Goal: Information Seeking & Learning: Learn about a topic

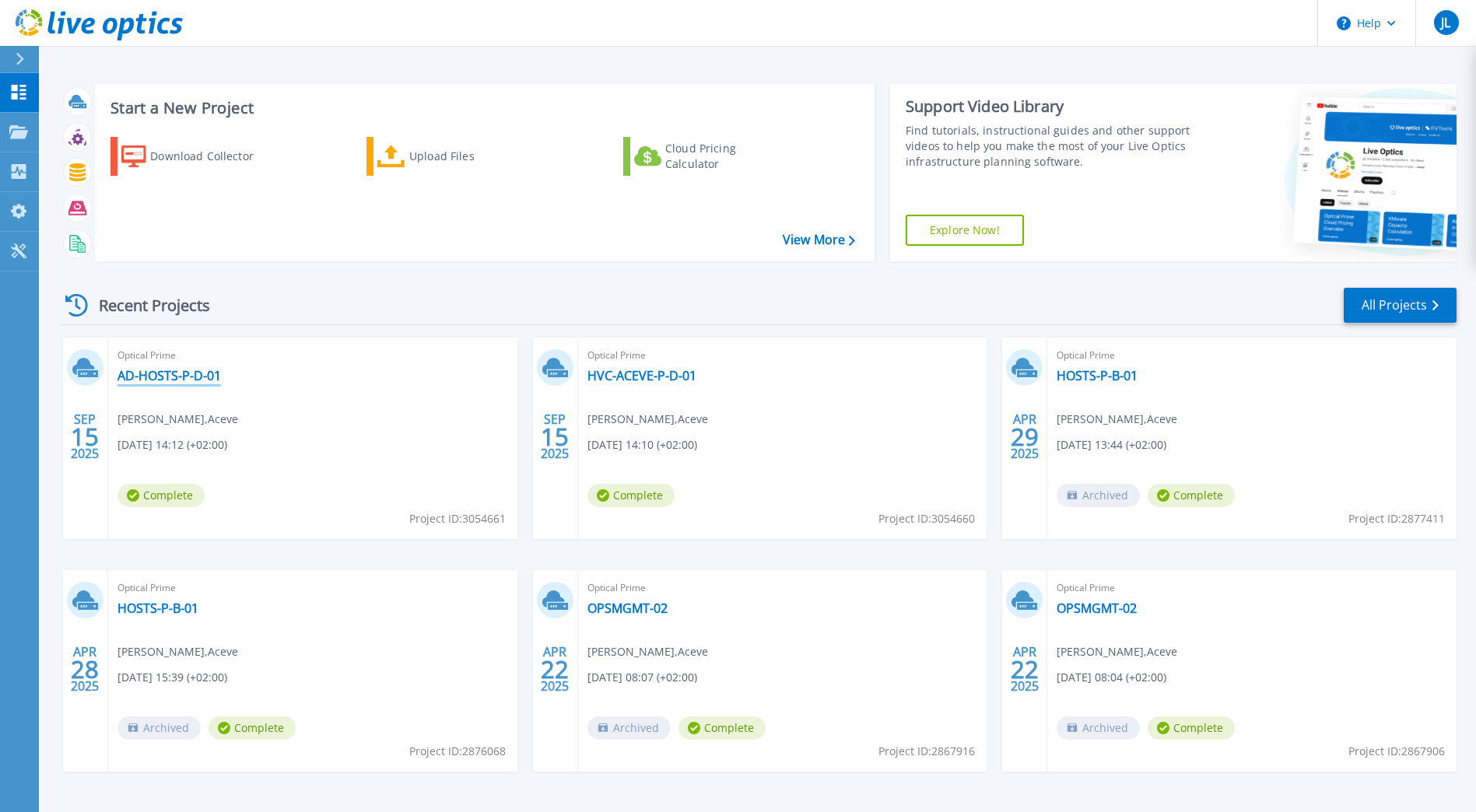
click at [157, 371] on link "AD-HOSTS-P-D-01" at bounding box center [169, 376] width 103 height 15
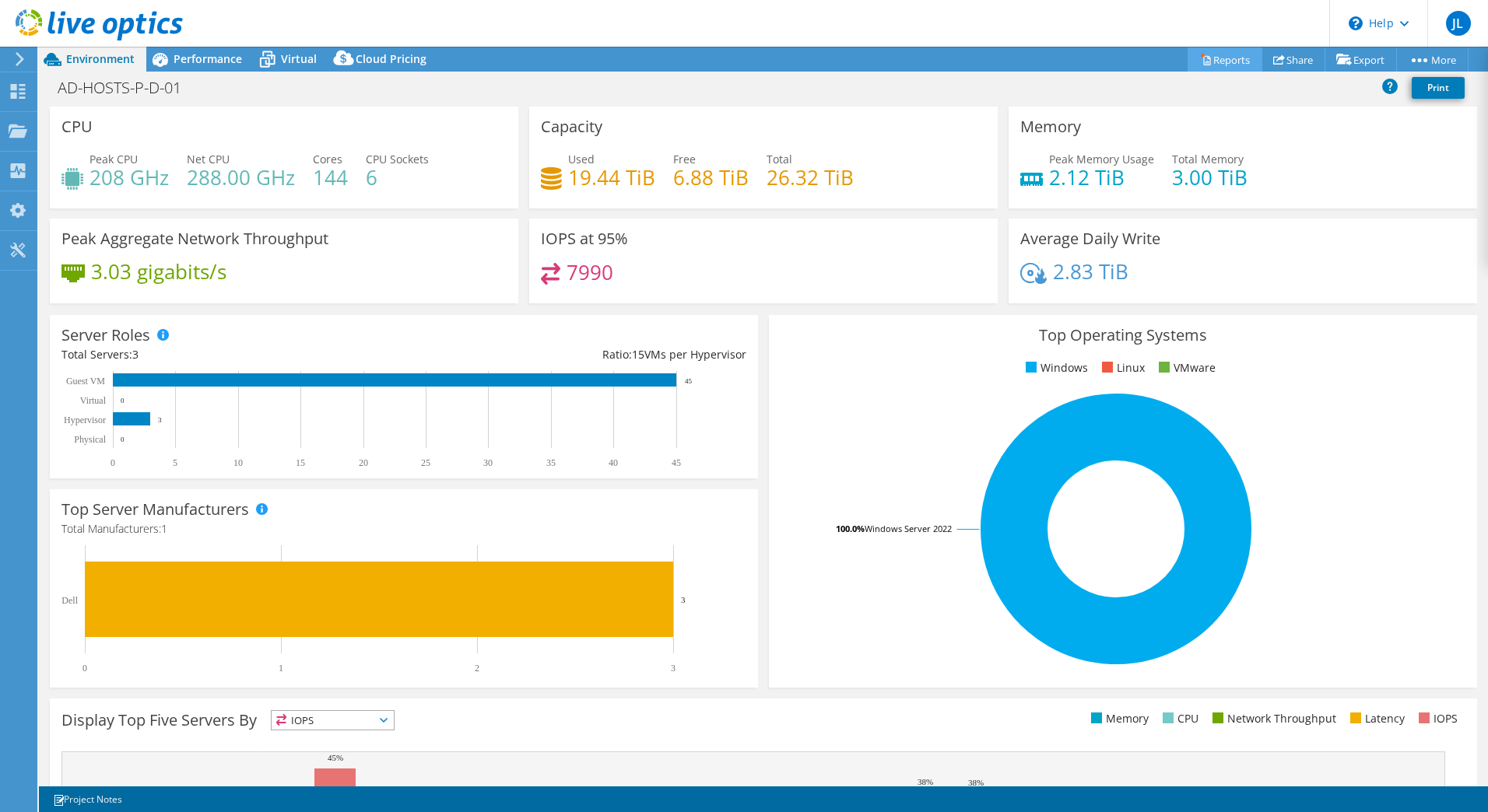
click at [1223, 58] on link "Reports" at bounding box center [1225, 60] width 75 height 24
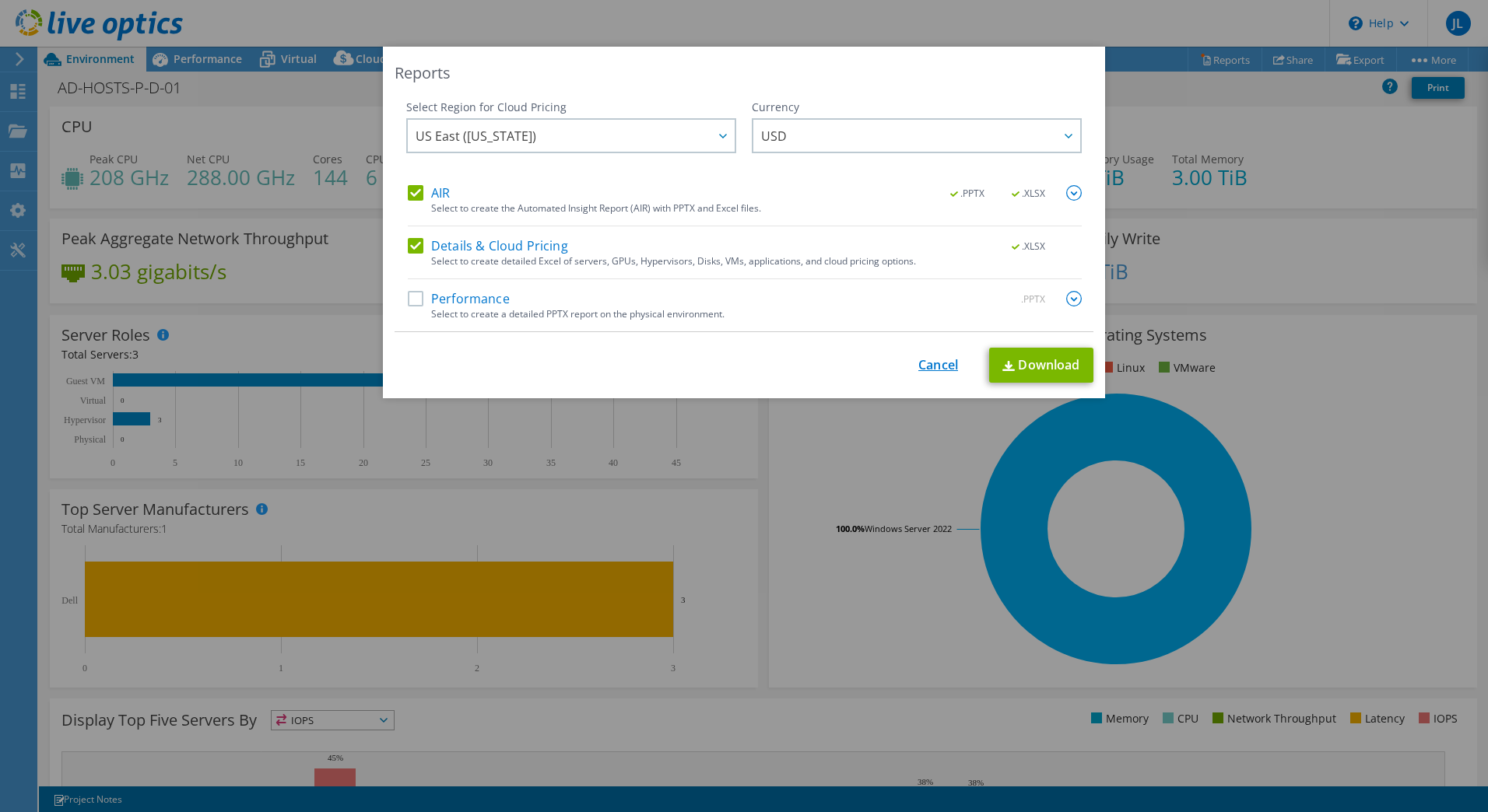
click at [931, 363] on link "Cancel" at bounding box center [937, 365] width 40 height 14
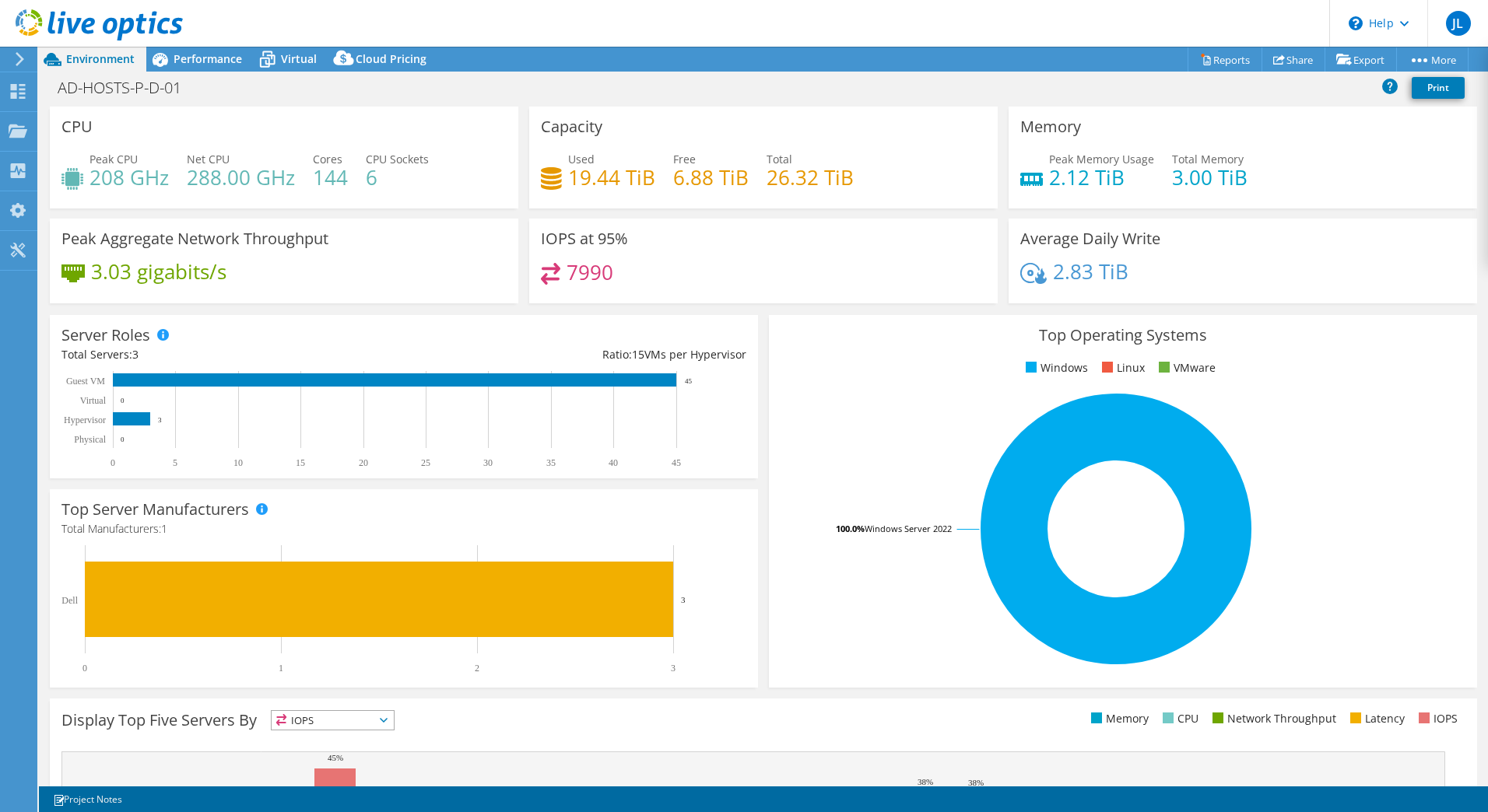
click at [14, 57] on icon at bounding box center [20, 59] width 12 height 14
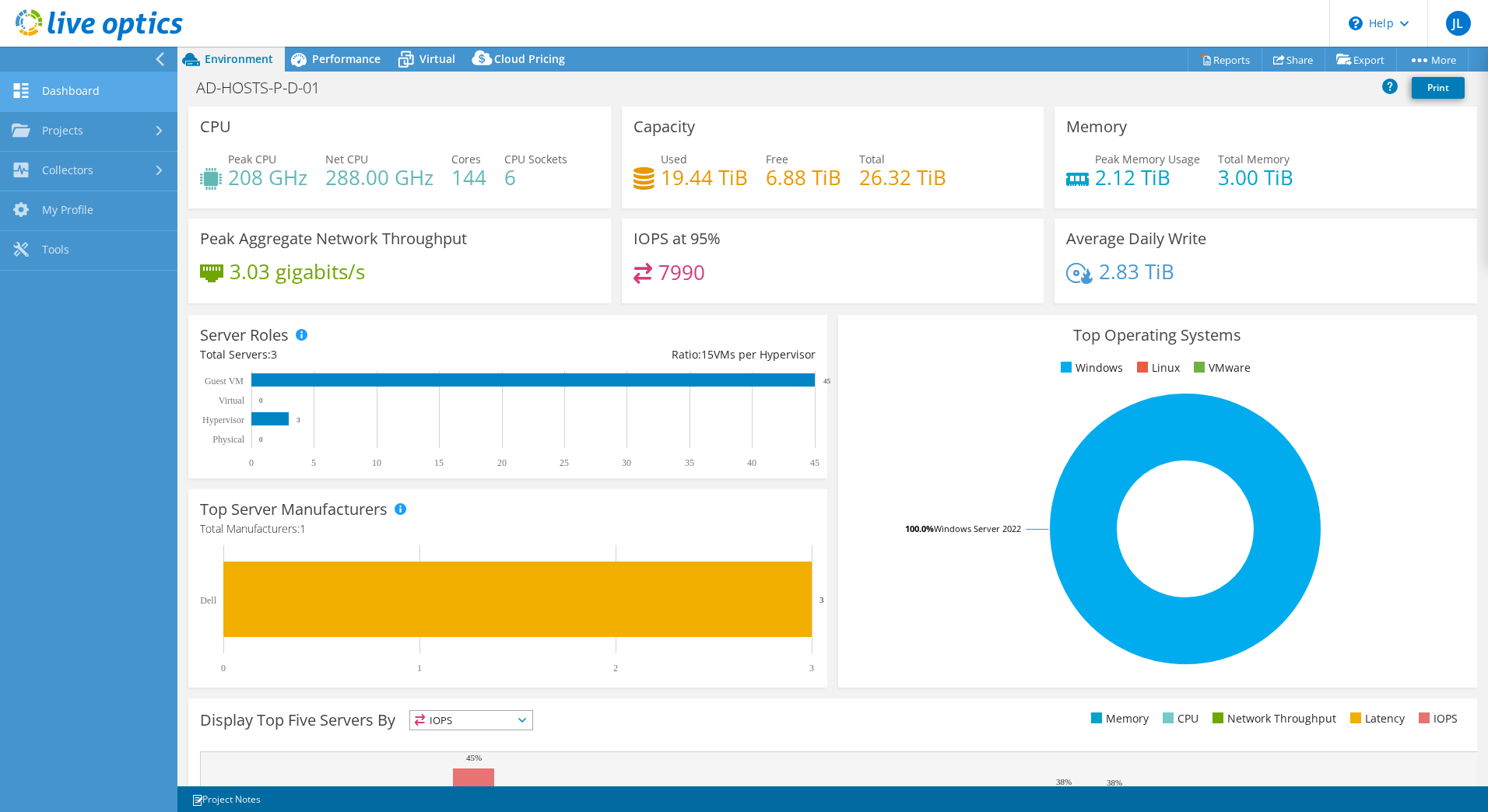
click at [45, 93] on link "Dashboard" at bounding box center [89, 92] width 177 height 40
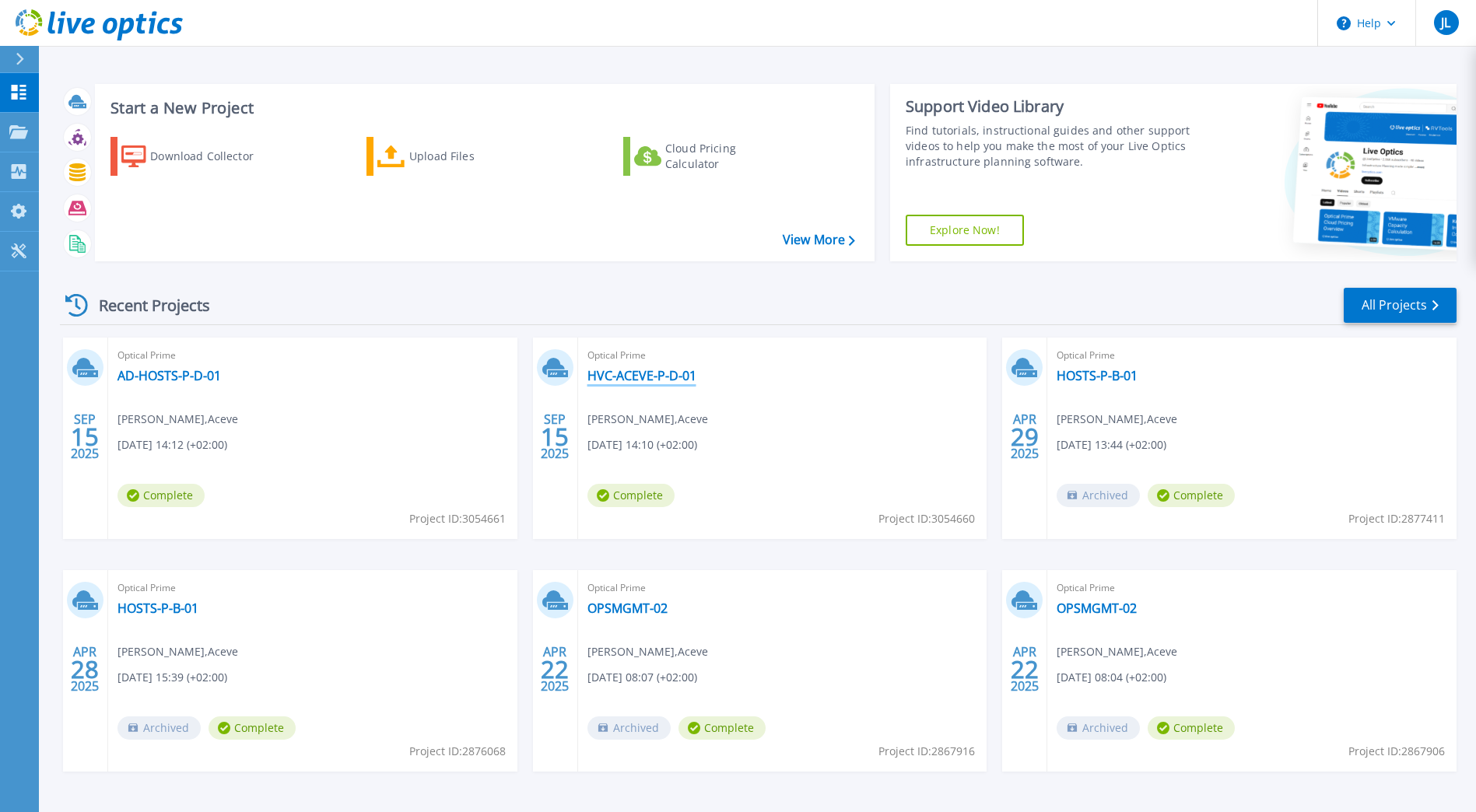
click at [672, 373] on link "HVC-ACEVE-P-D-01" at bounding box center [642, 376] width 109 height 15
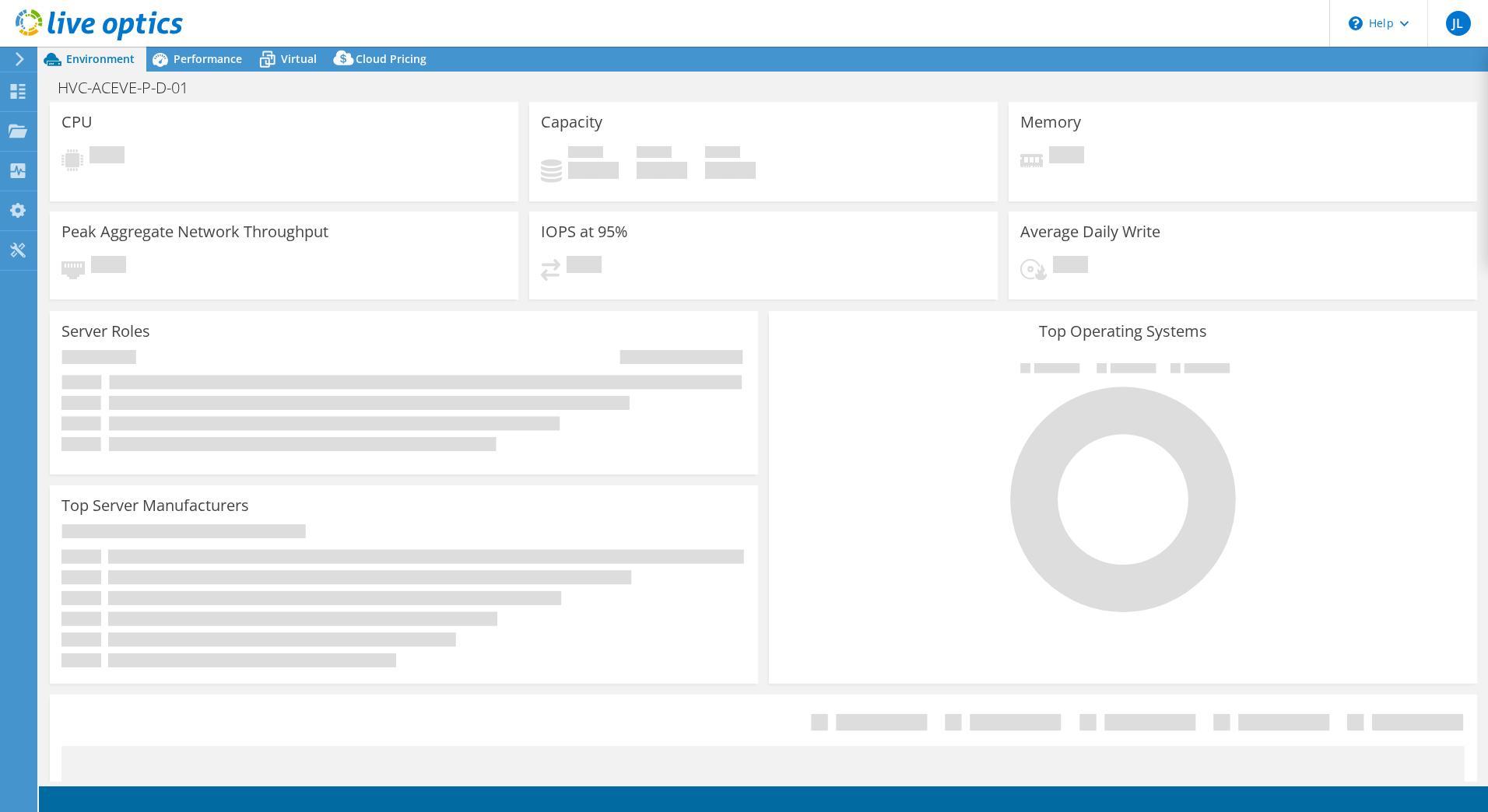
select select "USD"
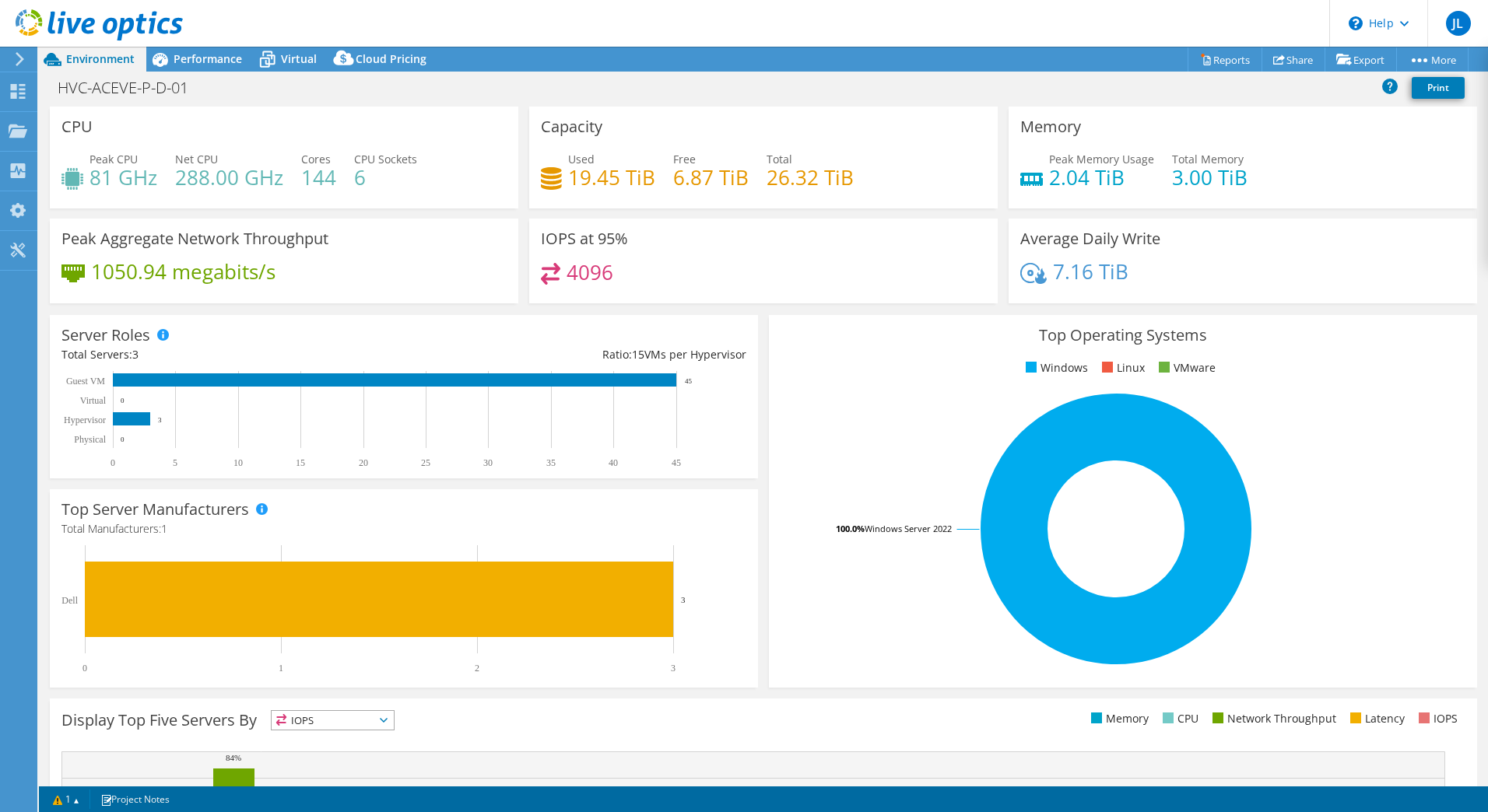
click at [16, 60] on icon at bounding box center [20, 59] width 12 height 14
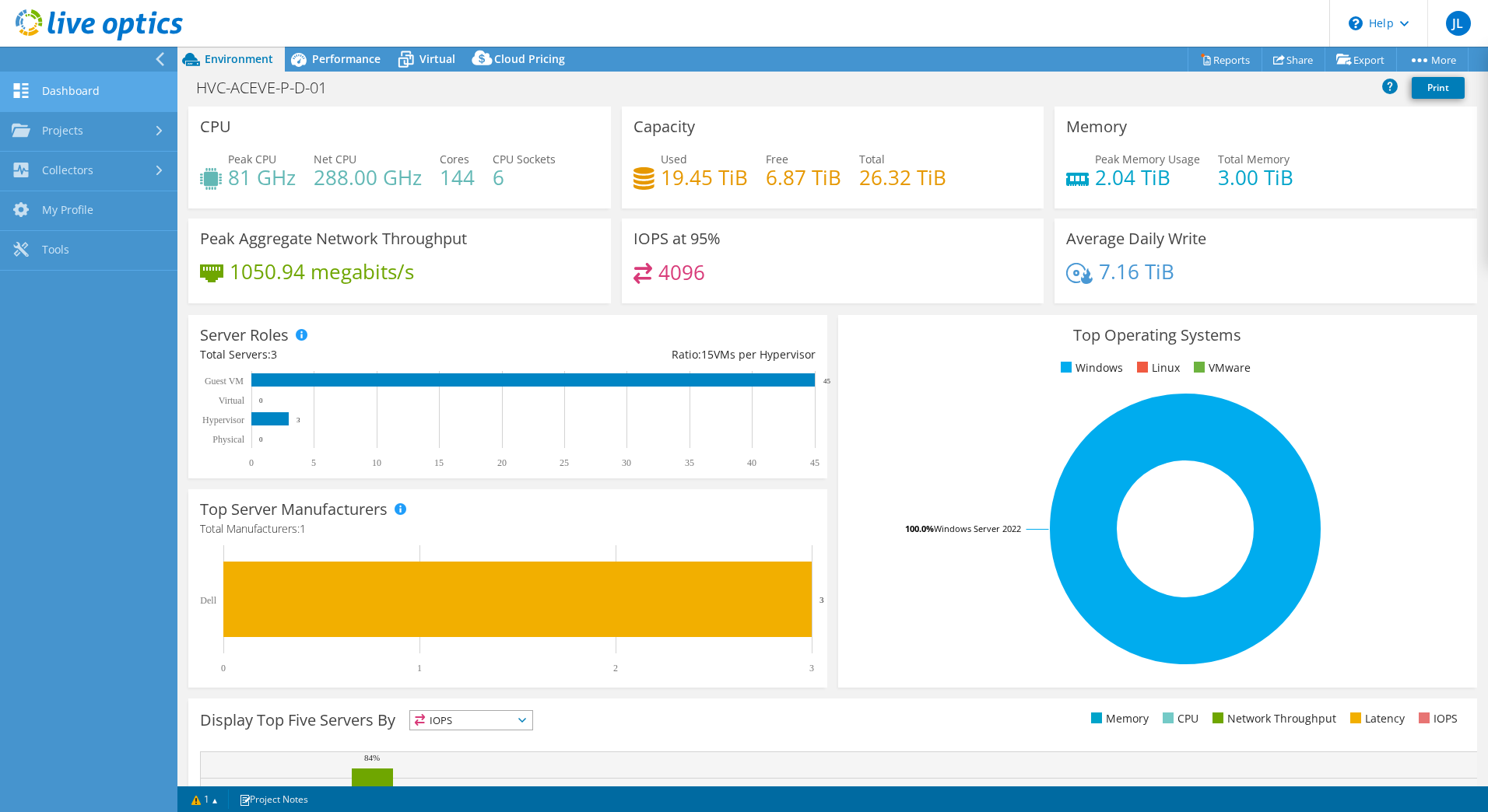
click at [48, 84] on link "Dashboard" at bounding box center [89, 92] width 177 height 40
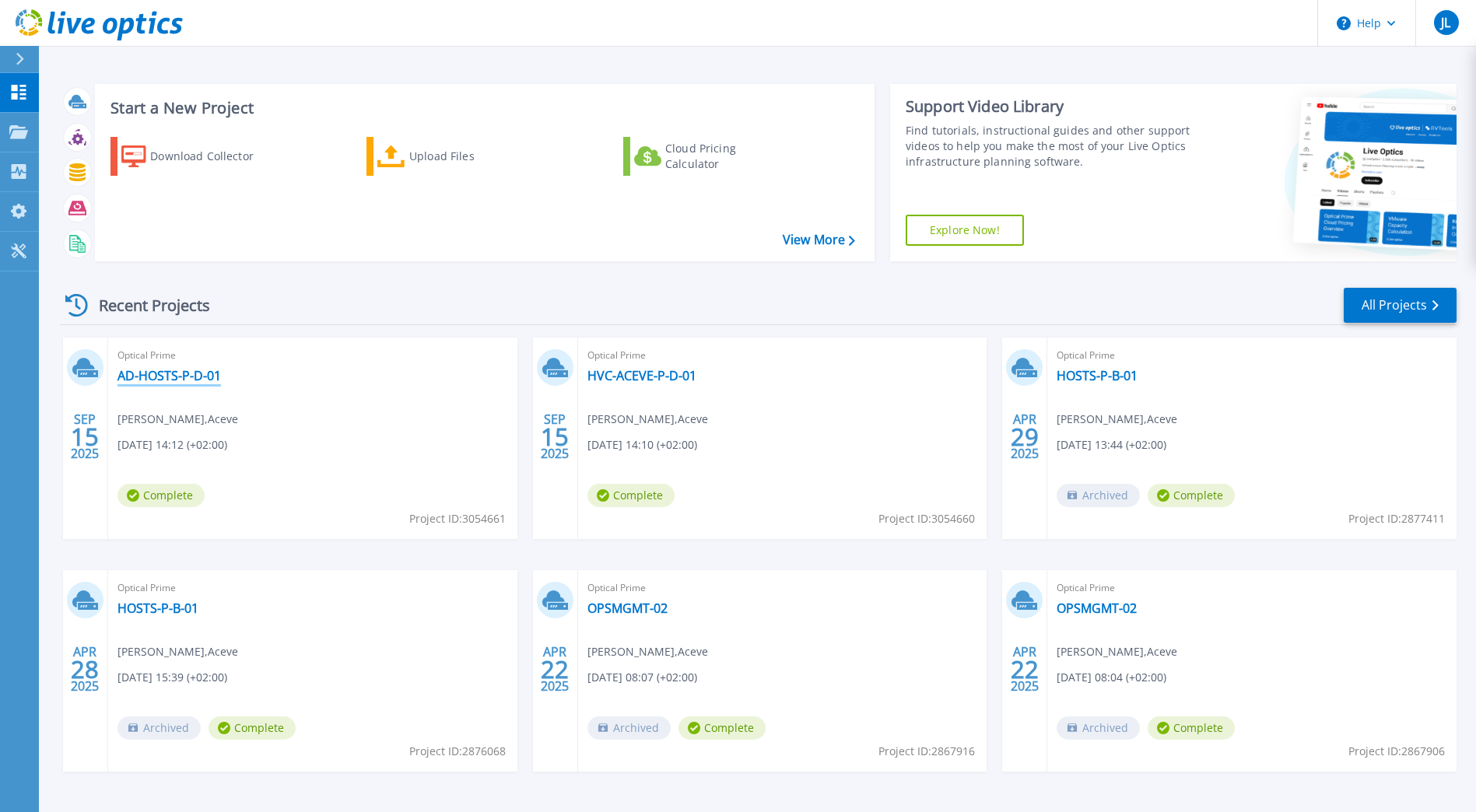
click at [149, 371] on link "AD-HOSTS-P-D-01" at bounding box center [169, 376] width 103 height 15
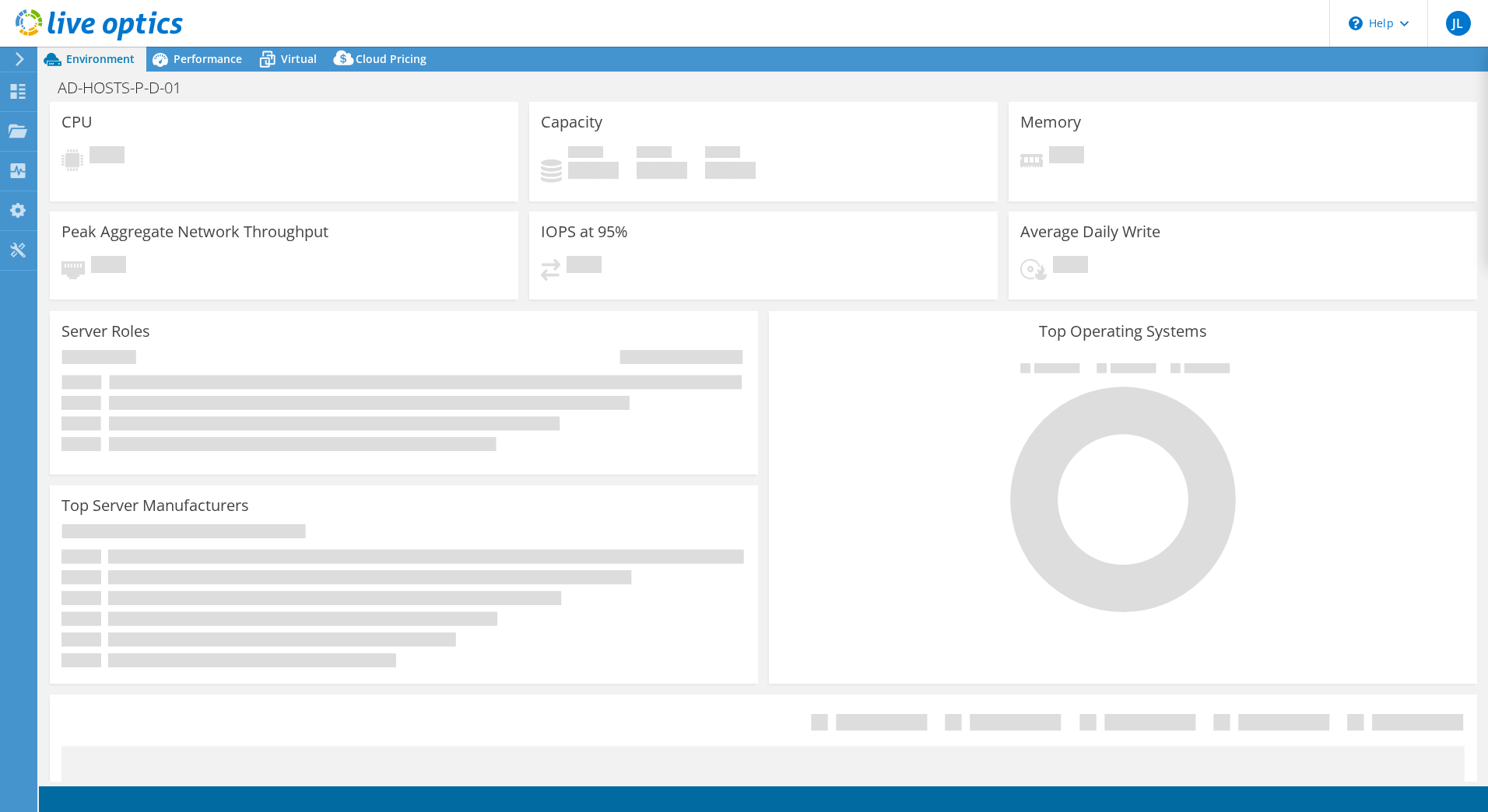
select select "USD"
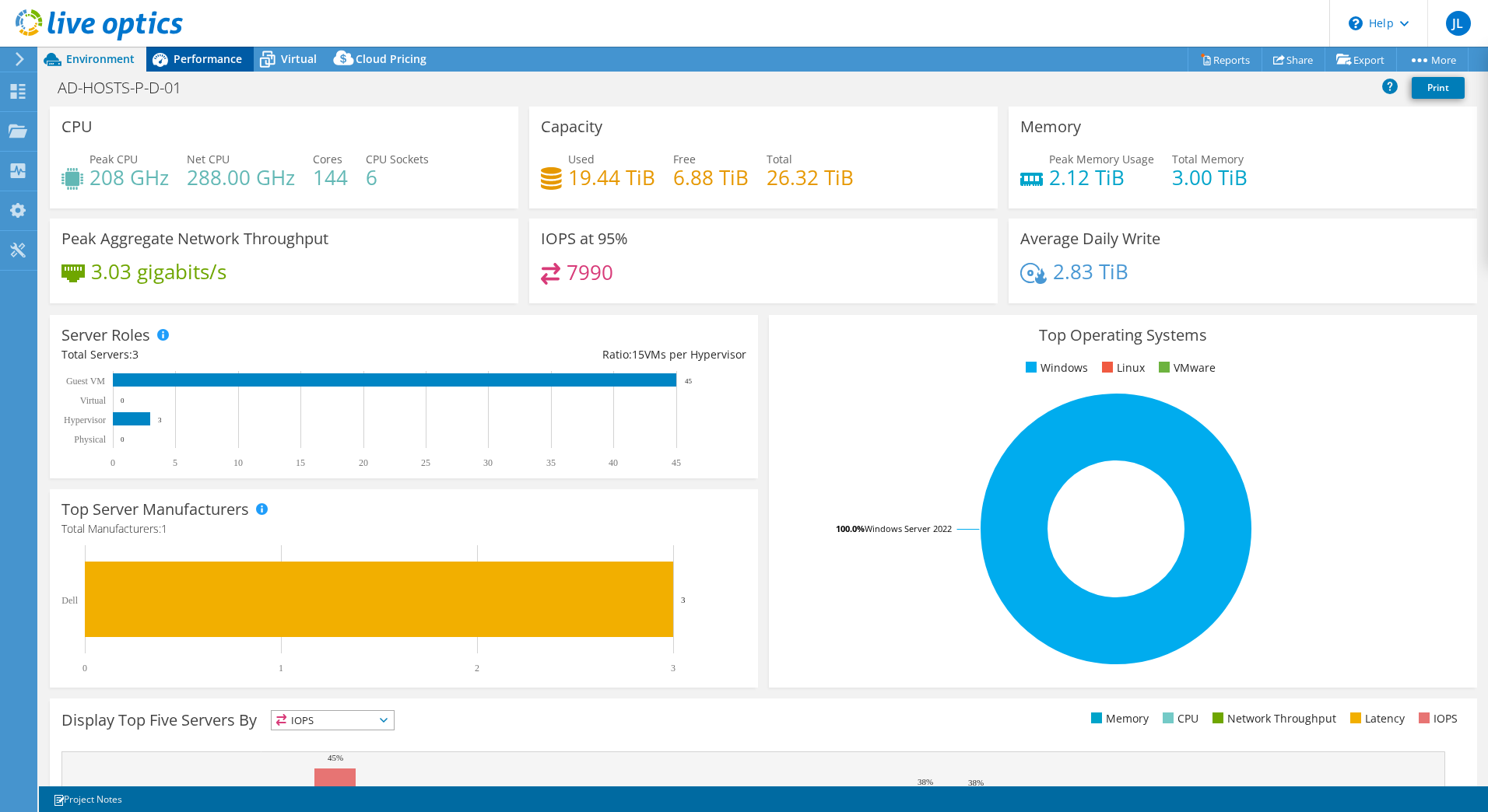
click at [191, 49] on div "Performance" at bounding box center [200, 59] width 107 height 25
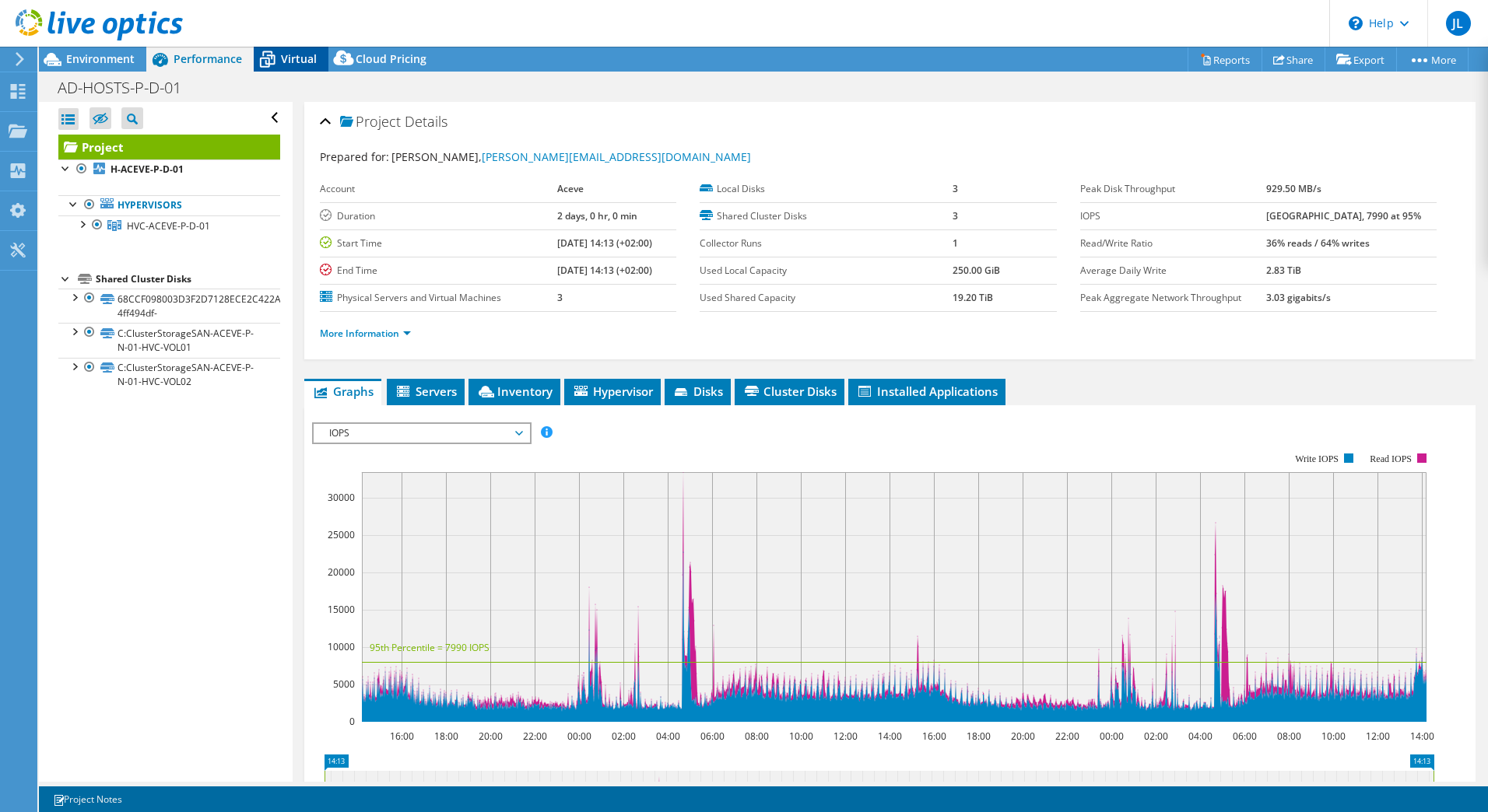
click at [291, 61] on span "Virtual" at bounding box center [299, 58] width 36 height 14
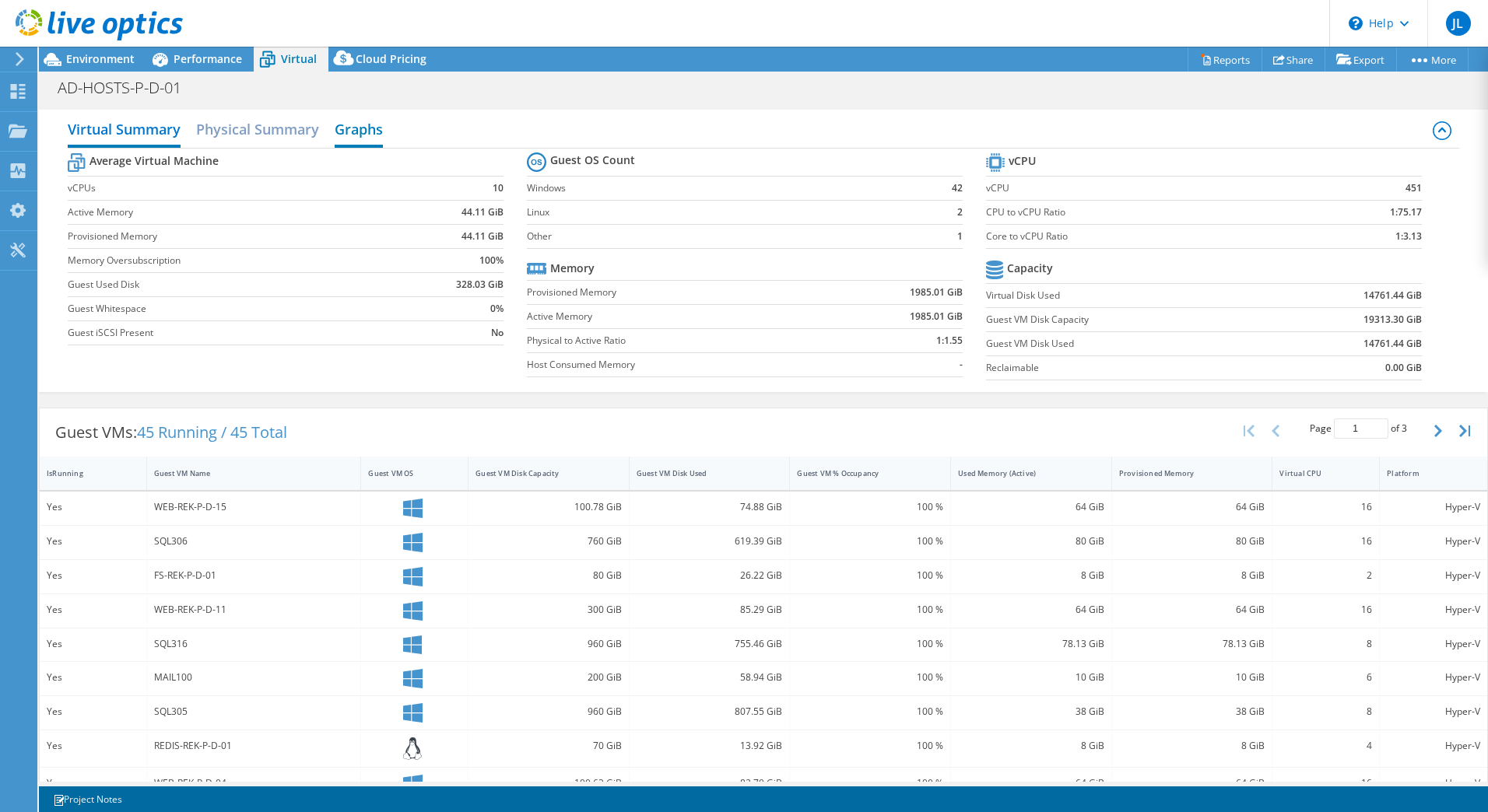
click at [363, 126] on h2 "Graphs" at bounding box center [359, 130] width 49 height 34
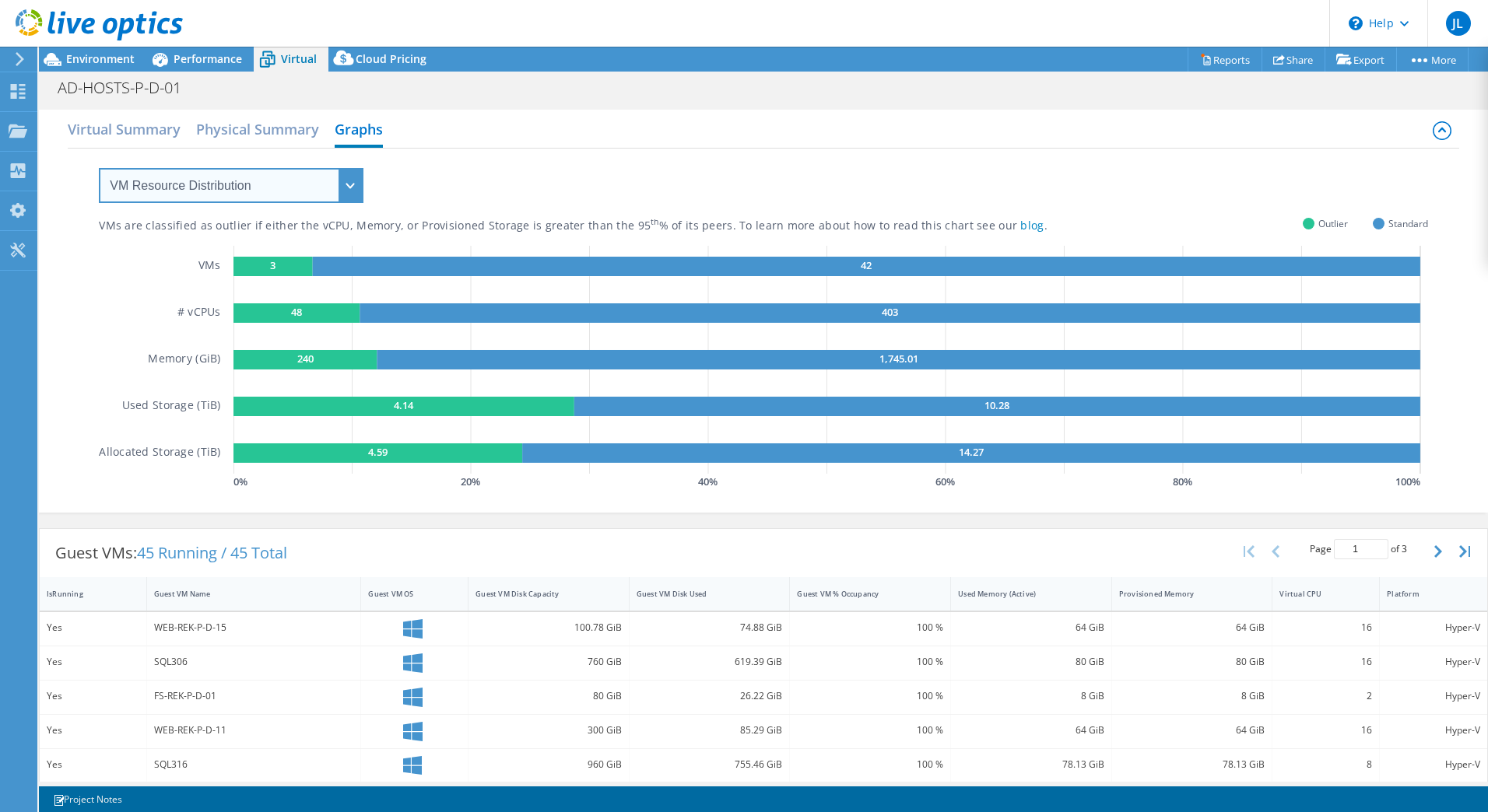
click at [349, 177] on select "VM Resource Distribution Provisioning Contrast Over Provisioning" at bounding box center [231, 185] width 264 height 35
select select "Over Provisioning"
click at [99, 168] on select "VM Resource Distribution Provisioning Contrast Over Provisioning" at bounding box center [231, 185] width 264 height 35
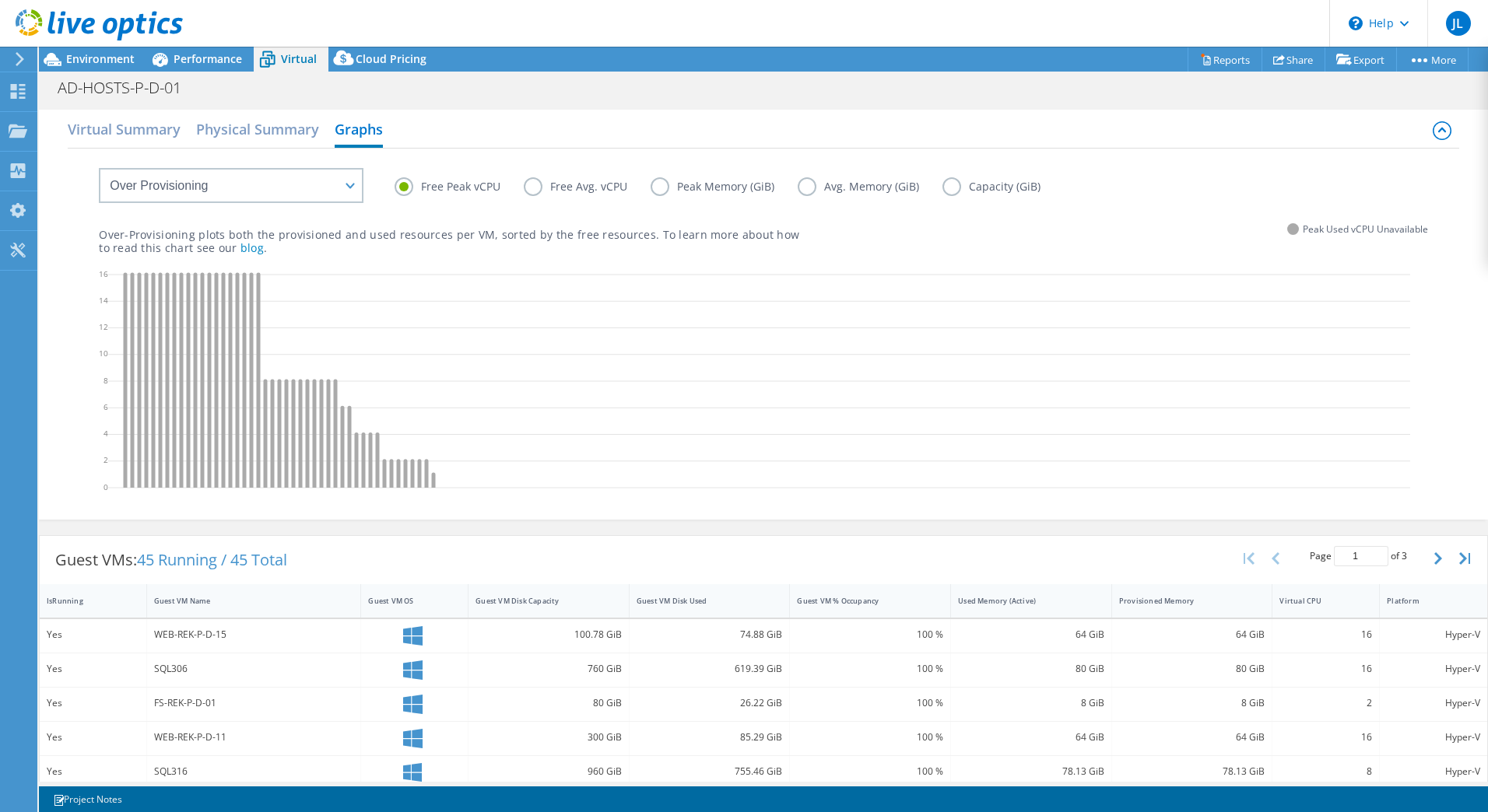
click at [665, 188] on label "Peak Memory (GiB)" at bounding box center [724, 187] width 147 height 19
click at [0, 0] on input "Peak Memory (GiB)" at bounding box center [0, 0] width 0 height 0
click at [537, 184] on label "Free Avg. vCPU" at bounding box center [587, 187] width 127 height 19
click at [0, 0] on input "Free Avg. vCPU" at bounding box center [0, 0] width 0 height 0
click at [107, 63] on span "Environment" at bounding box center [101, 58] width 68 height 14
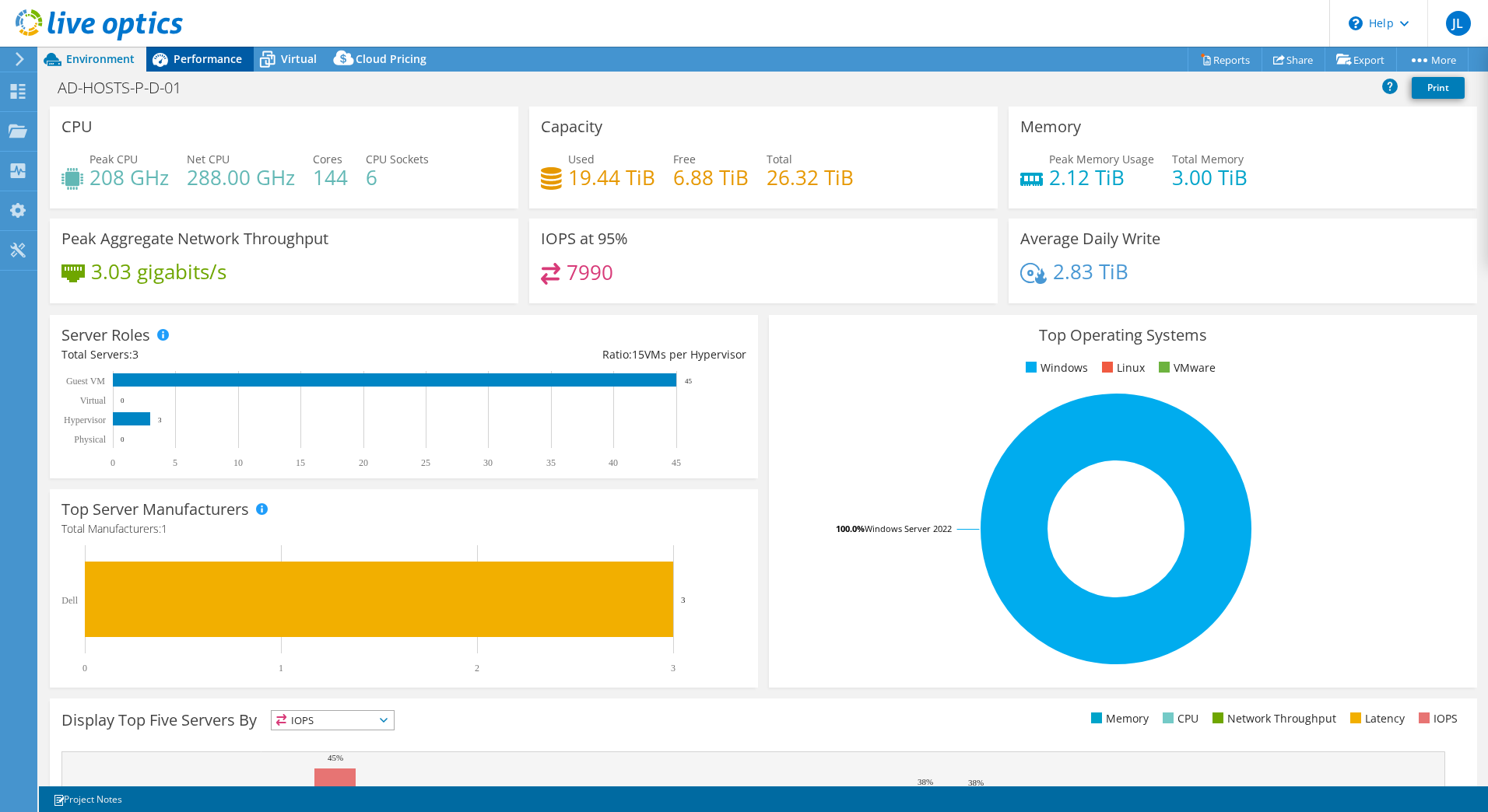
click at [203, 62] on span "Performance" at bounding box center [208, 58] width 68 height 14
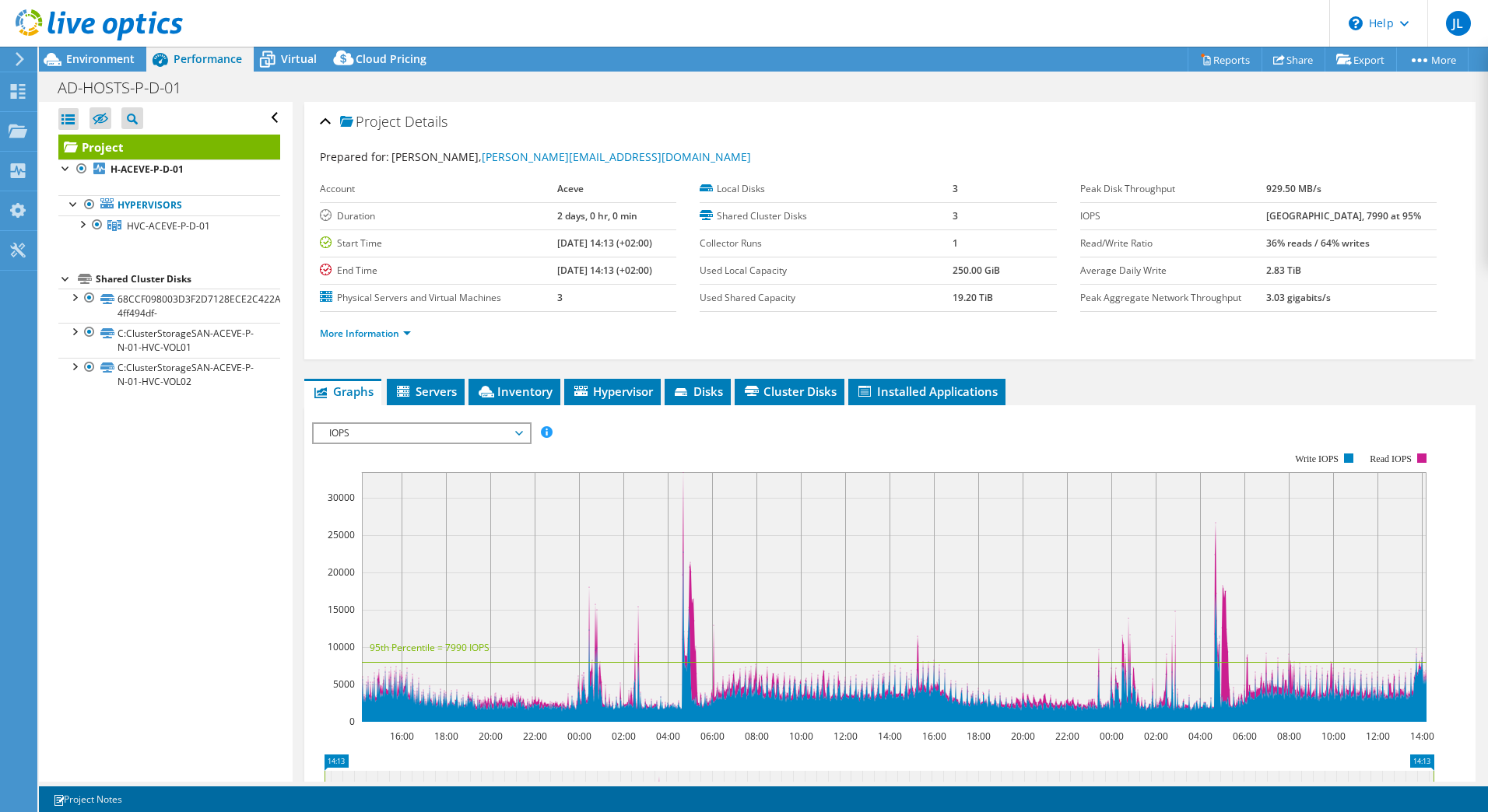
click at [521, 428] on span "IOPS" at bounding box center [421, 434] width 200 height 19
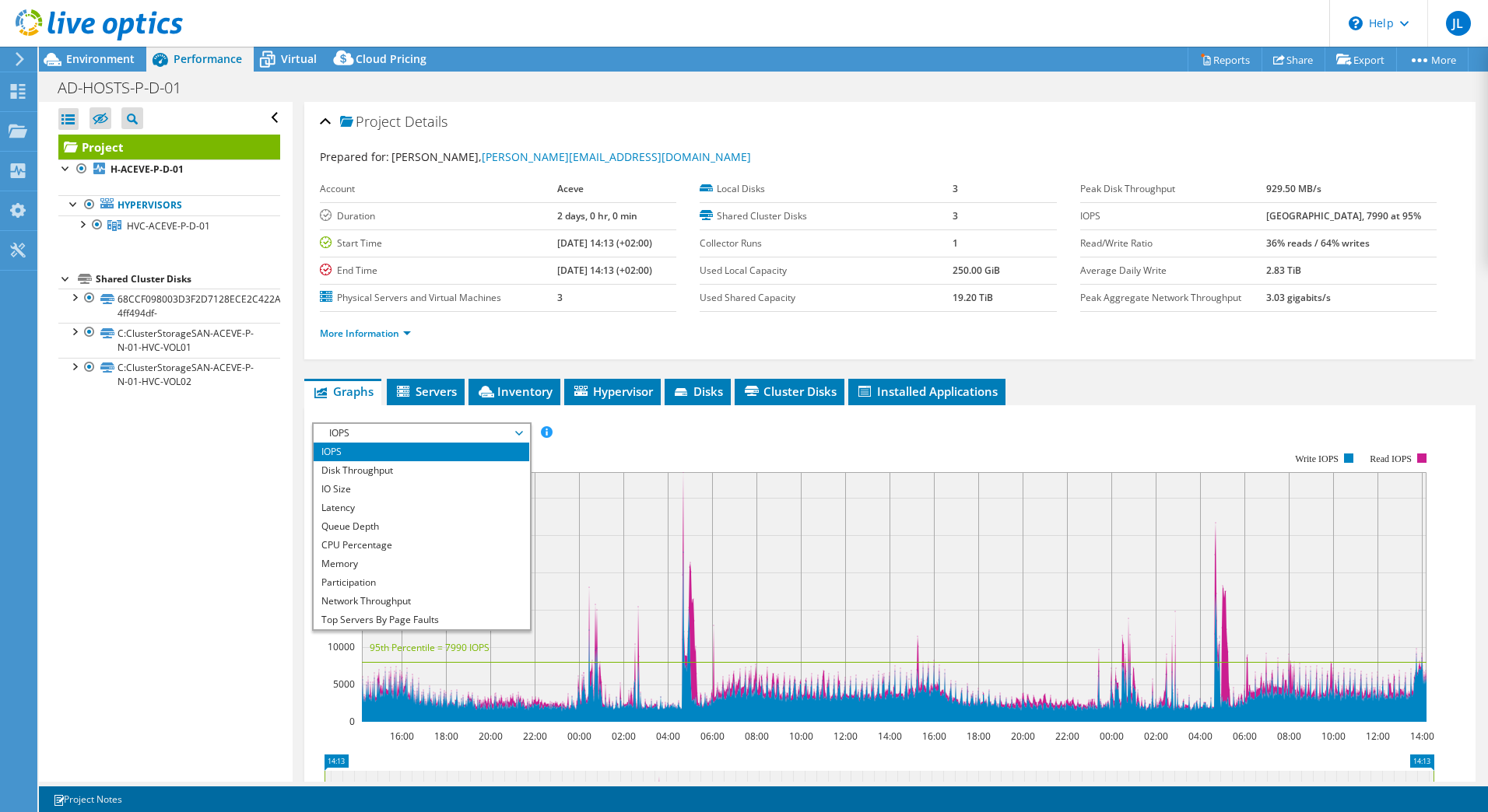
click at [521, 428] on span "IOPS" at bounding box center [421, 434] width 200 height 19
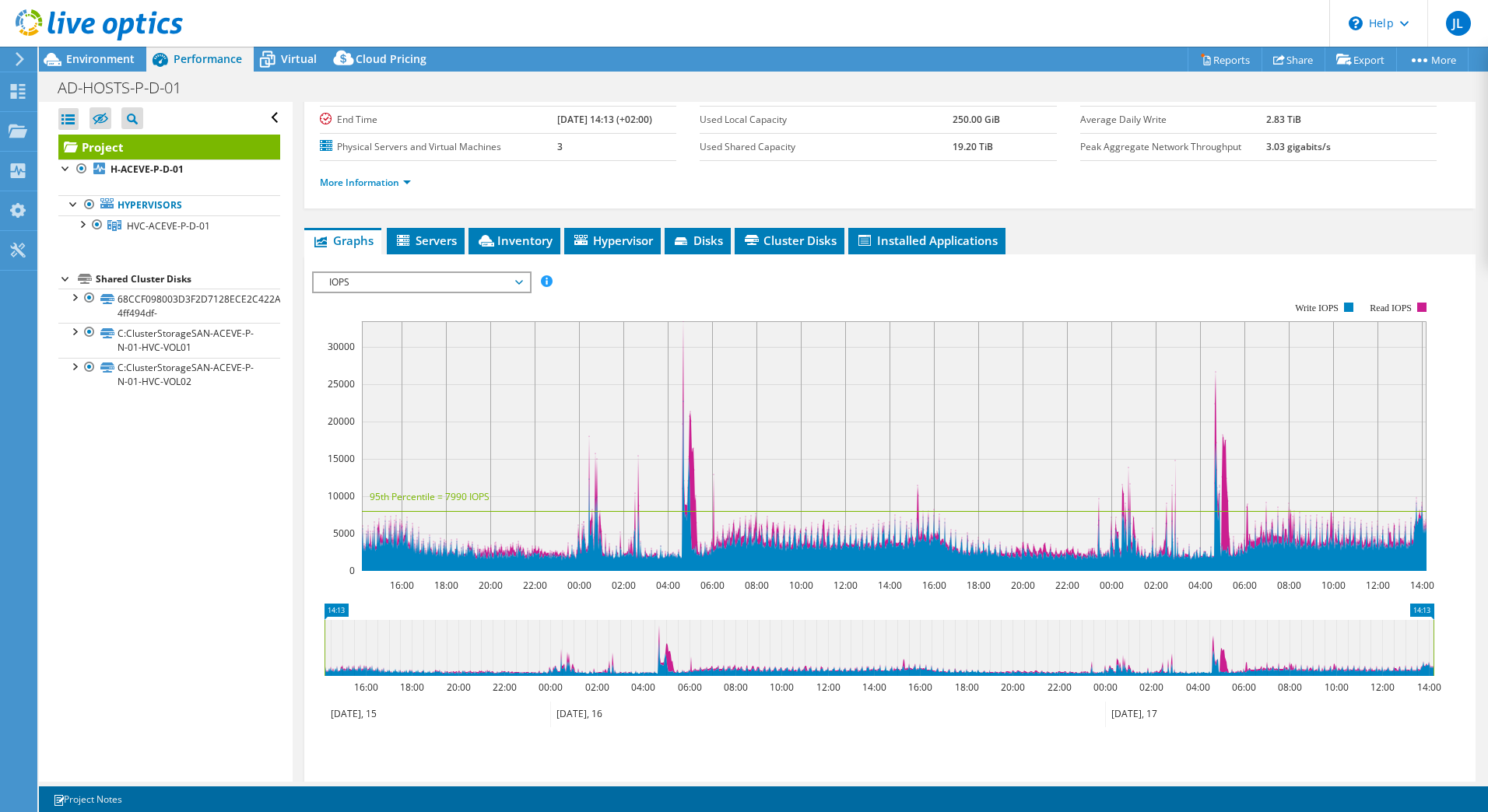
scroll to position [161, 0]
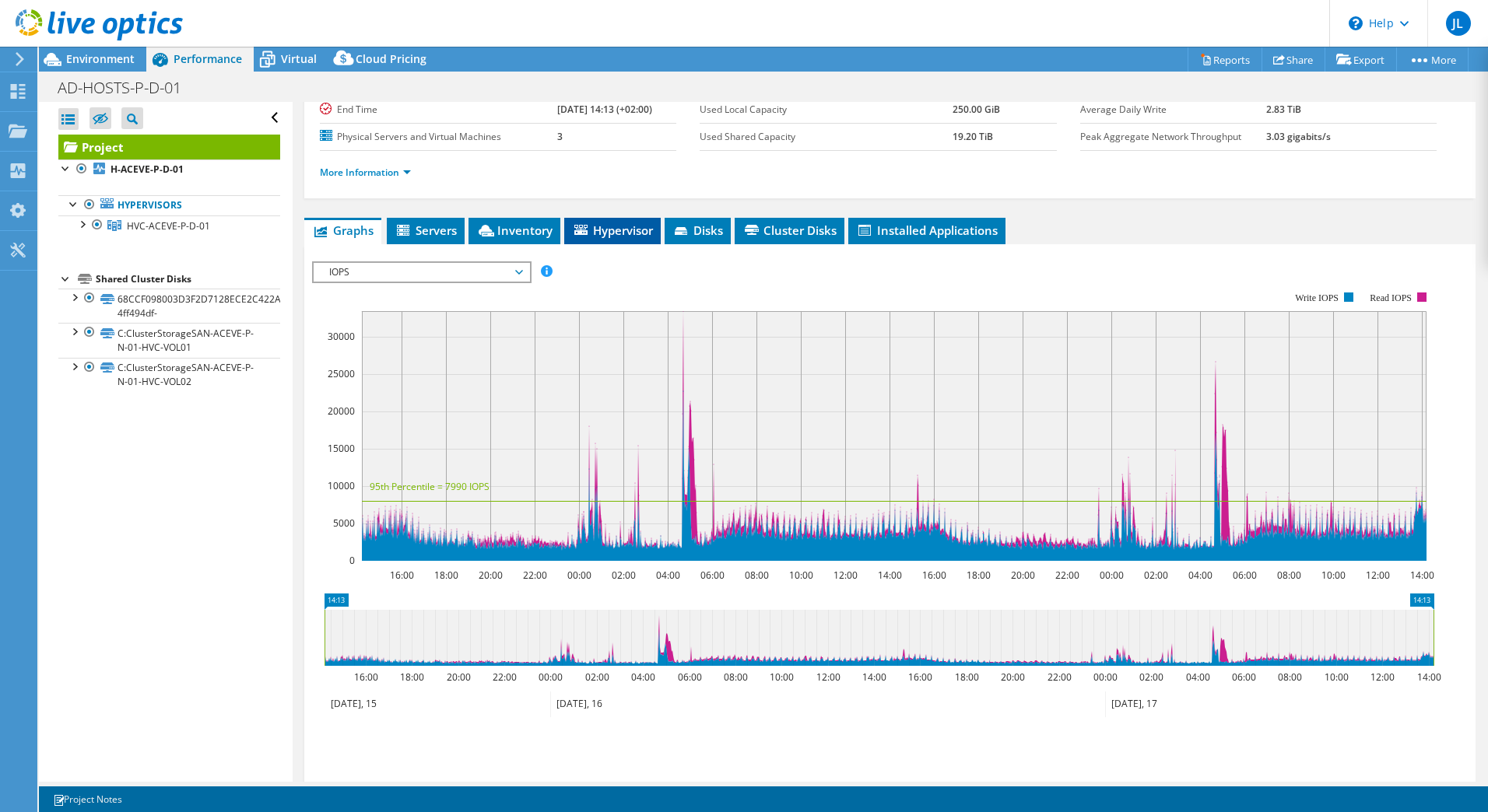
click at [620, 229] on span "Hypervisor" at bounding box center [612, 230] width 81 height 15
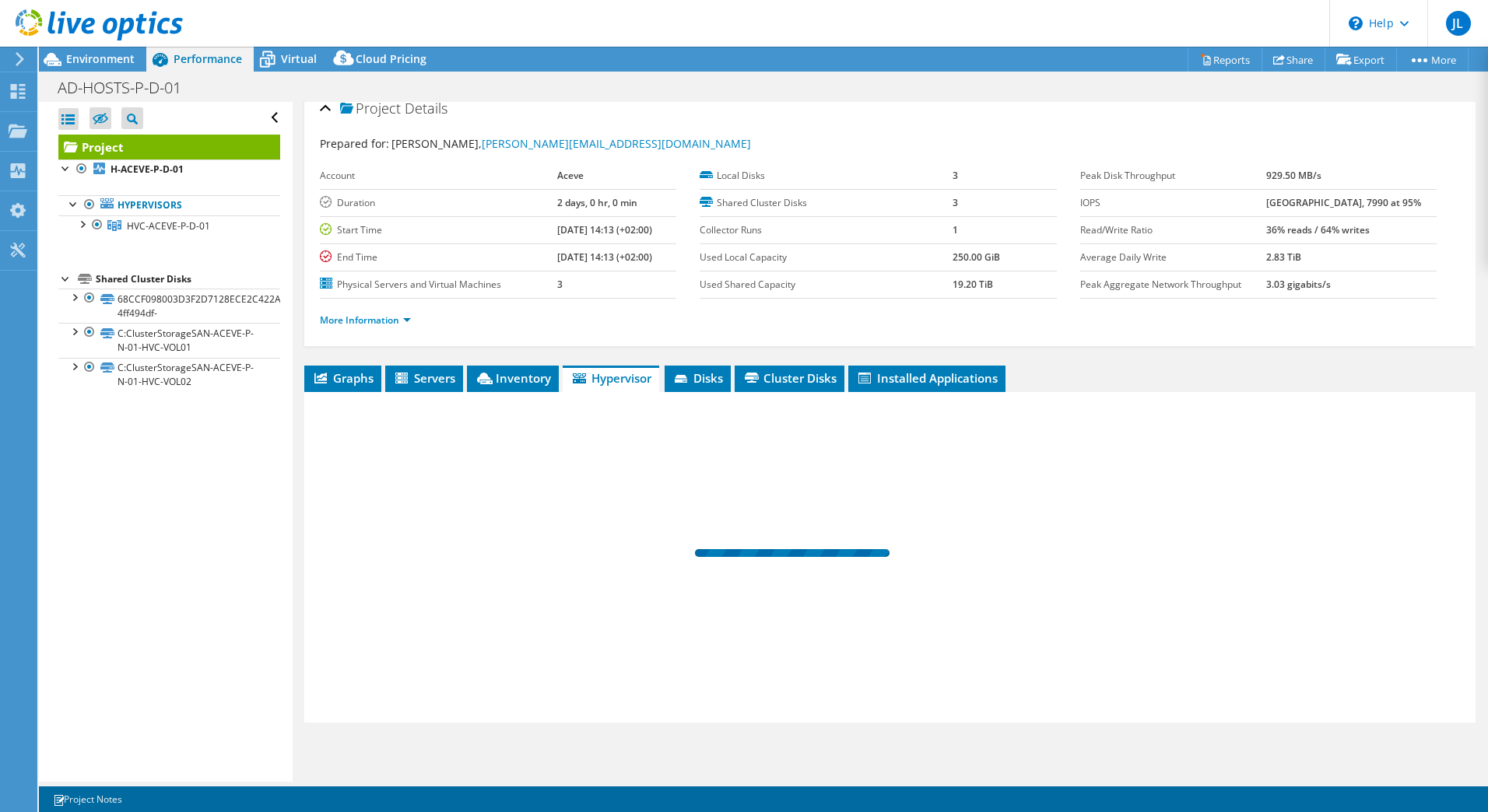
scroll to position [14, 0]
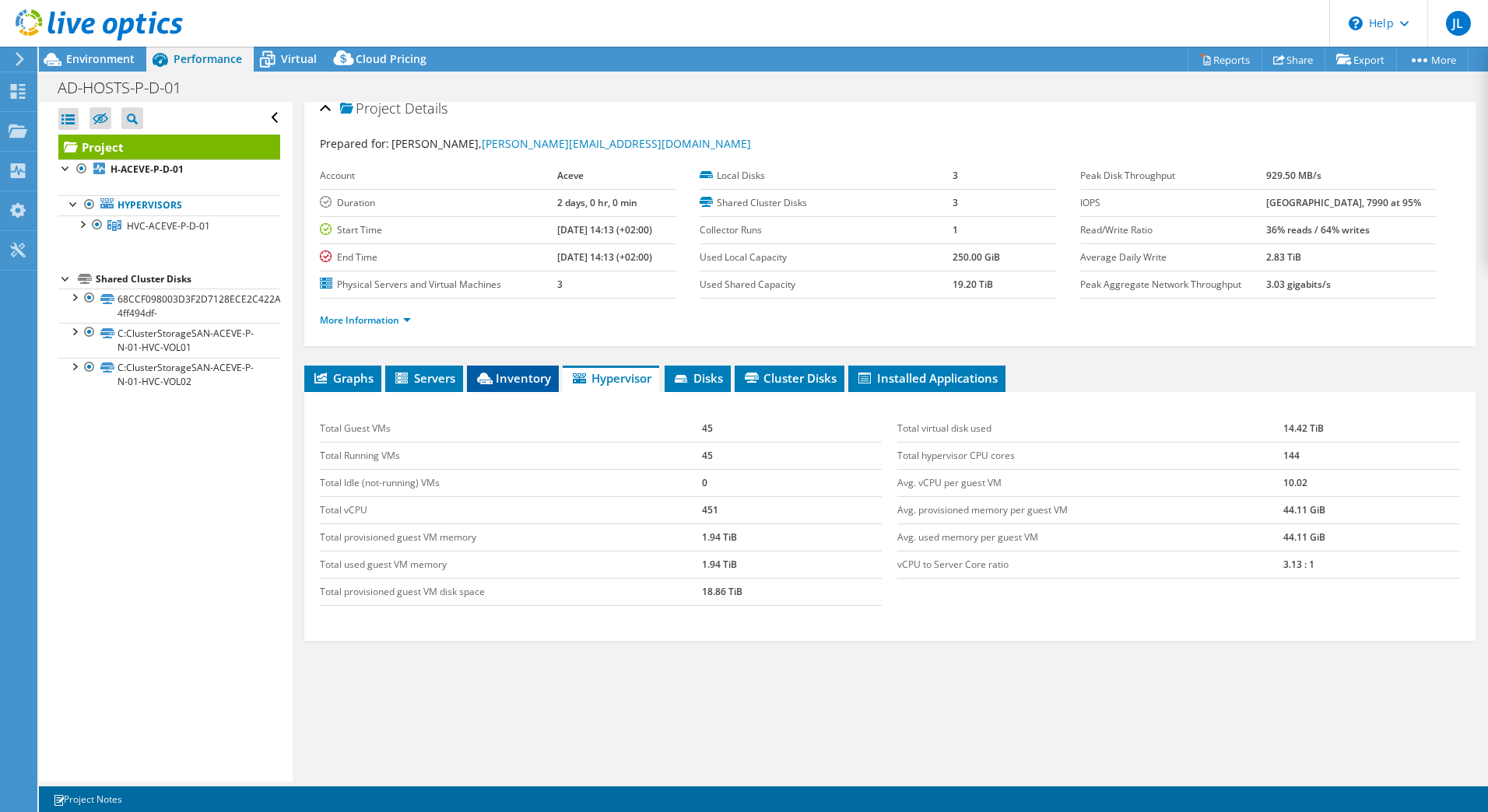
click at [494, 379] on span "Inventory" at bounding box center [512, 378] width 76 height 15
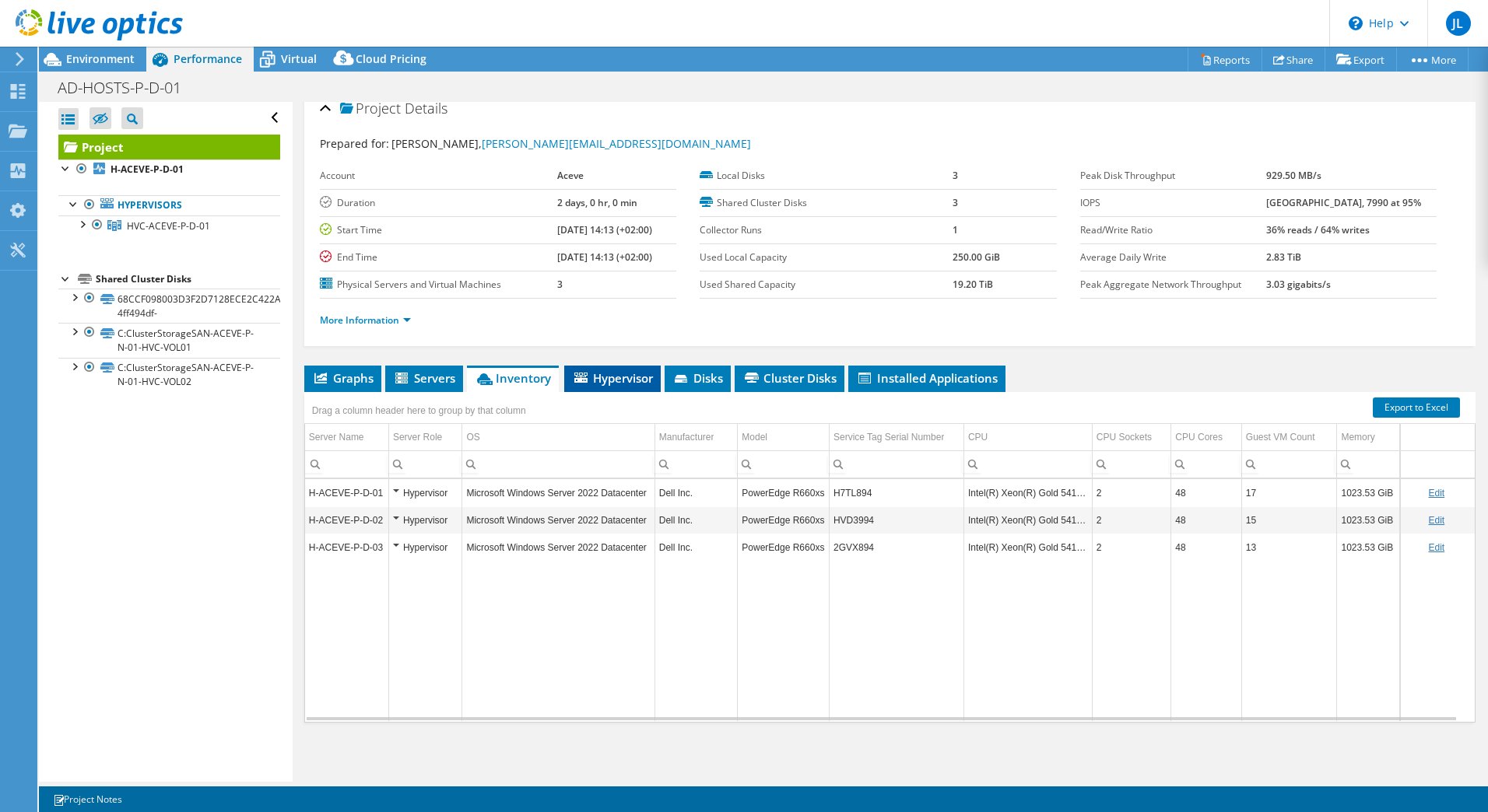
click at [625, 369] on li "Hypervisor" at bounding box center [612, 378] width 96 height 26
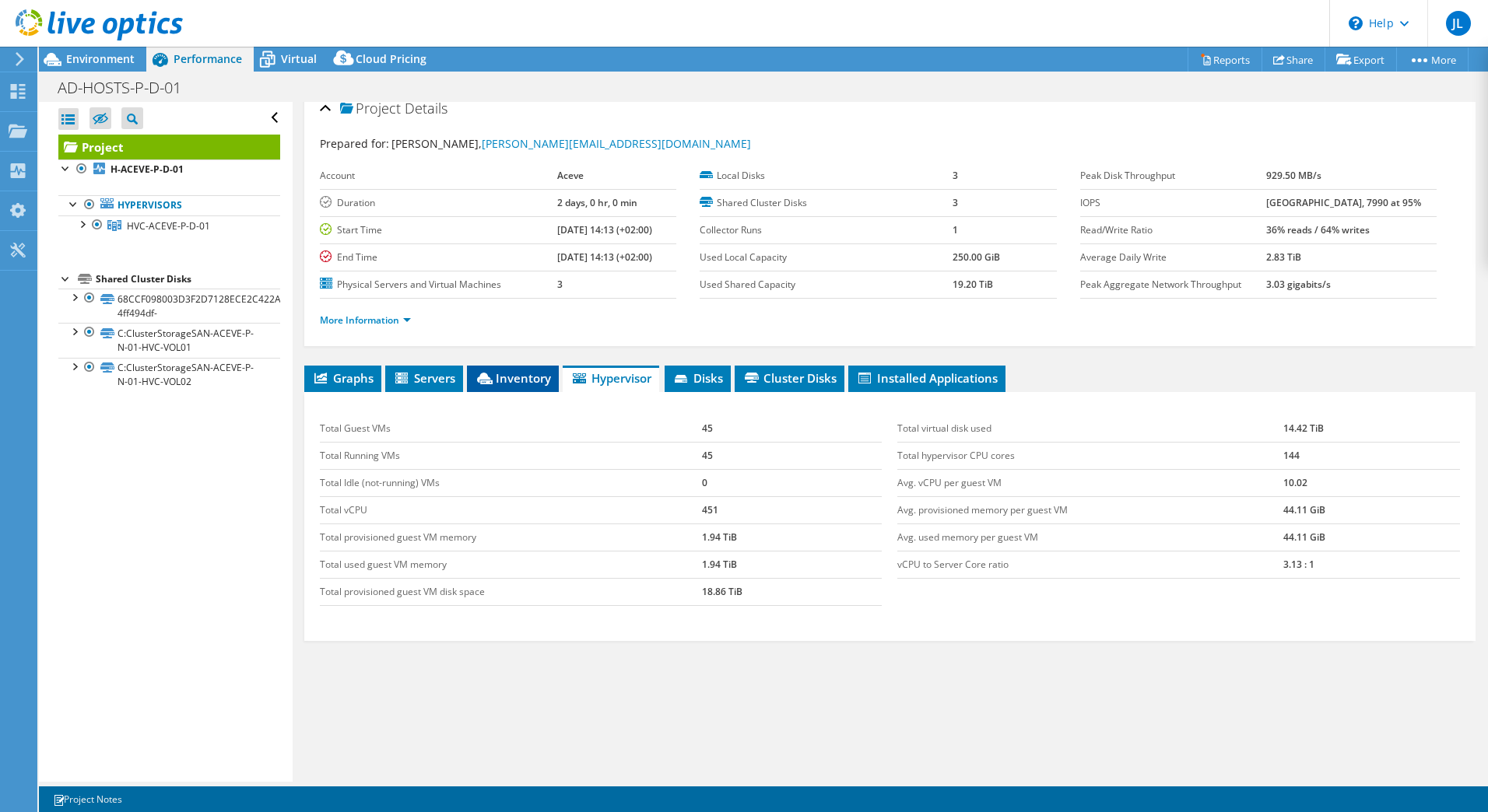
click at [506, 386] on li "Inventory" at bounding box center [513, 378] width 92 height 26
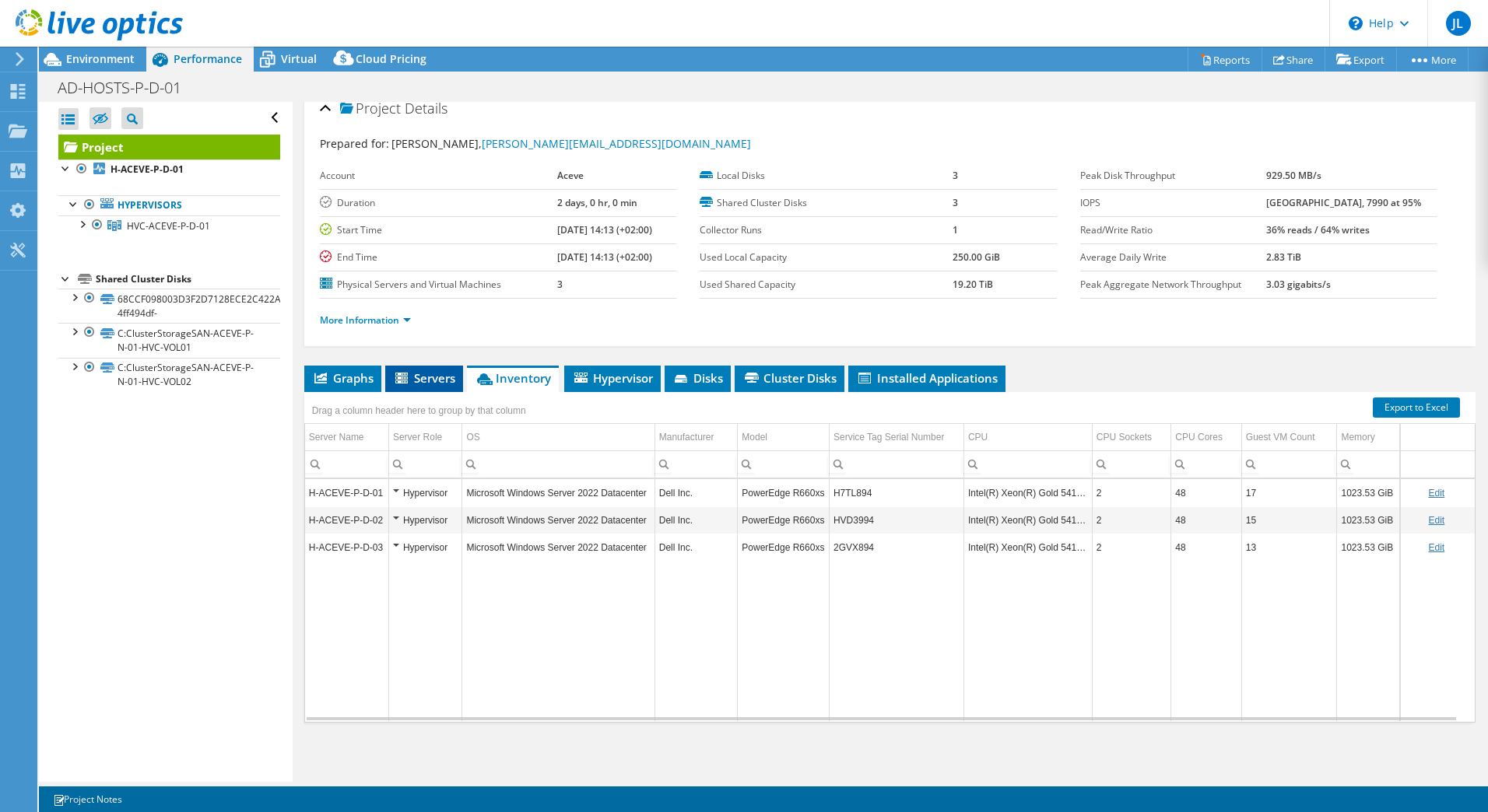
click at [405, 369] on li "Servers" at bounding box center [424, 378] width 78 height 26
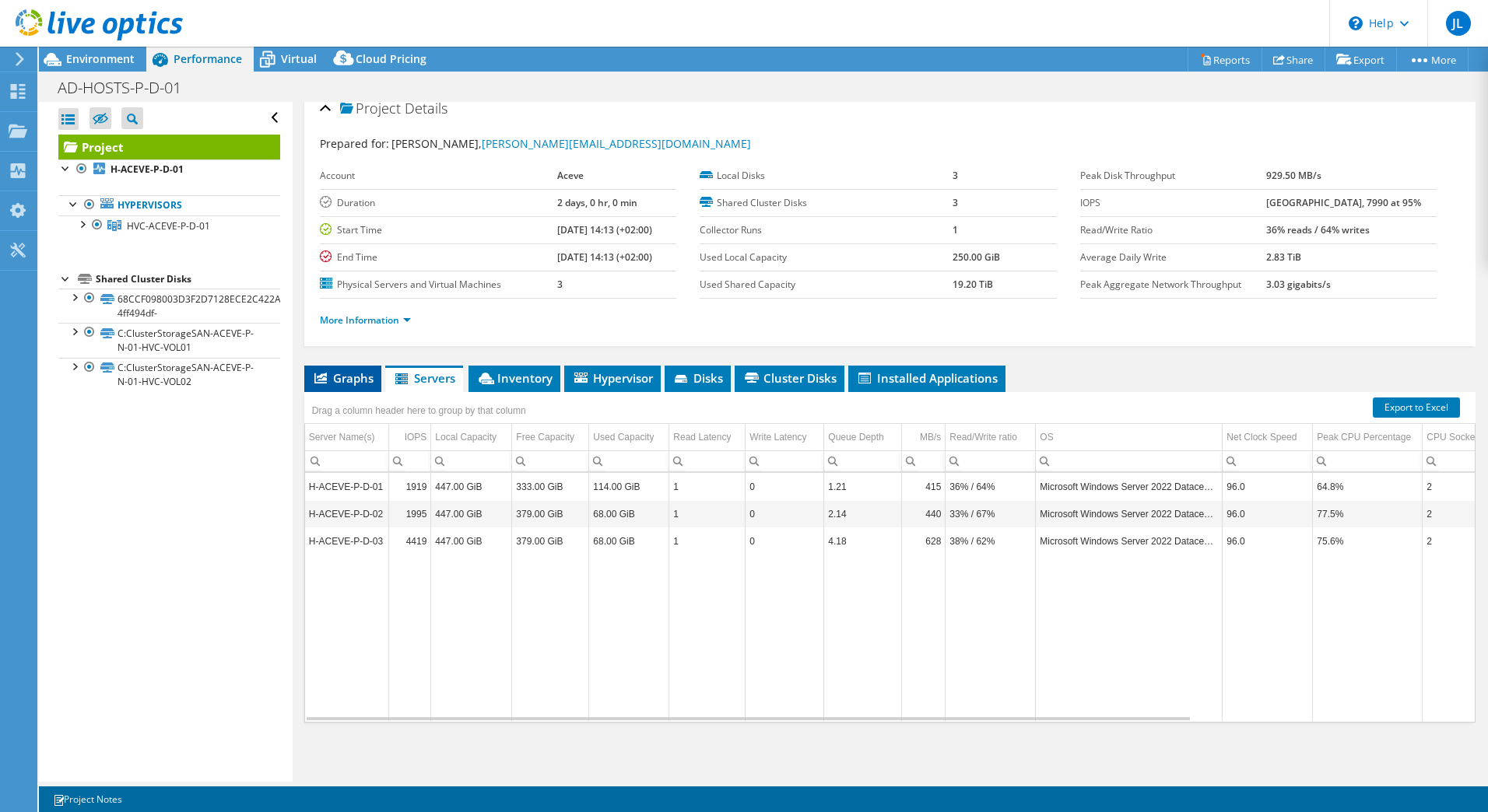
click at [358, 381] on span "Graphs" at bounding box center [343, 378] width 61 height 15
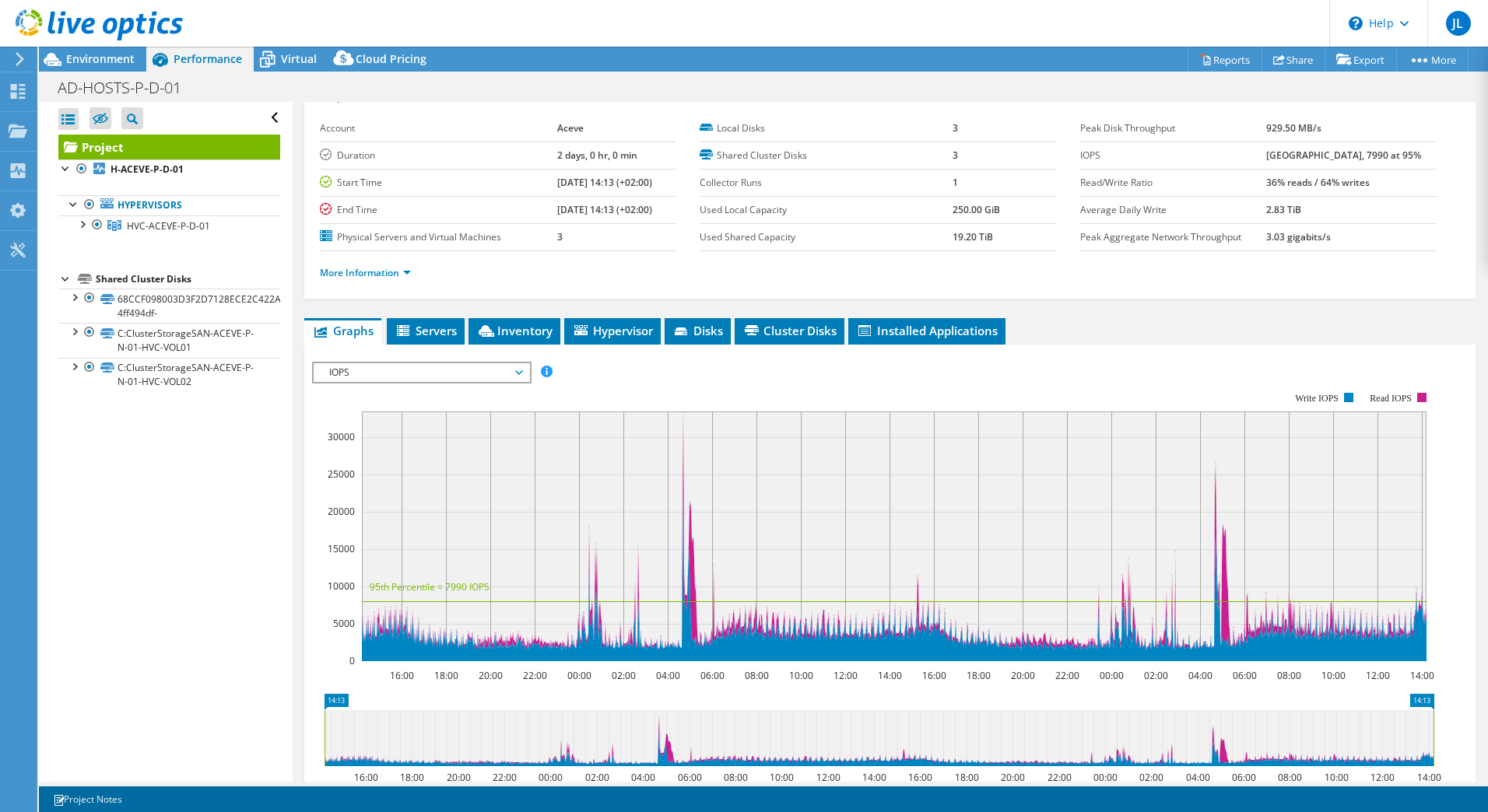
scroll to position [0, 0]
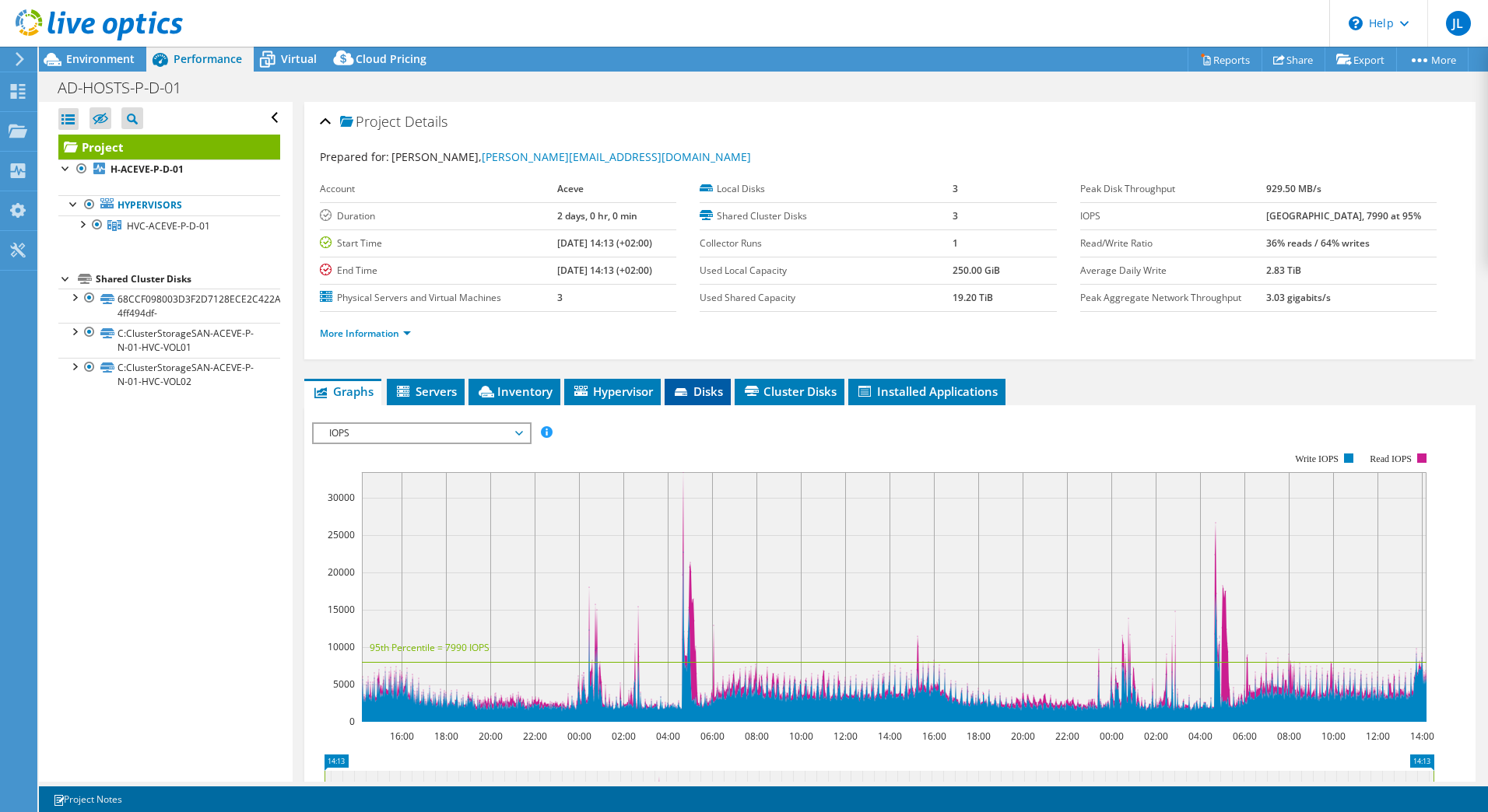
click at [690, 389] on icon at bounding box center [683, 394] width 15 height 10
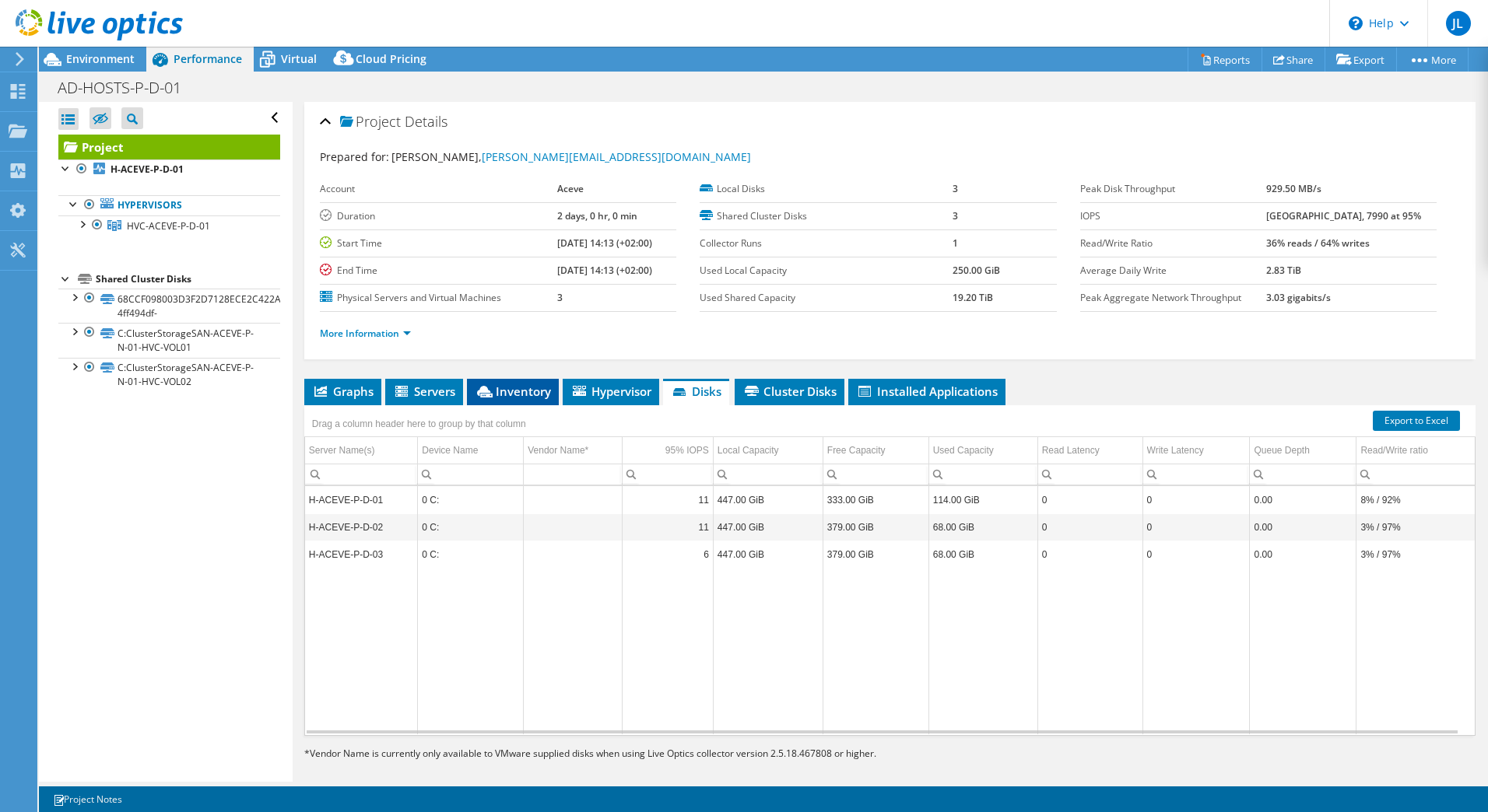
click at [527, 403] on li "Inventory" at bounding box center [513, 392] width 92 height 26
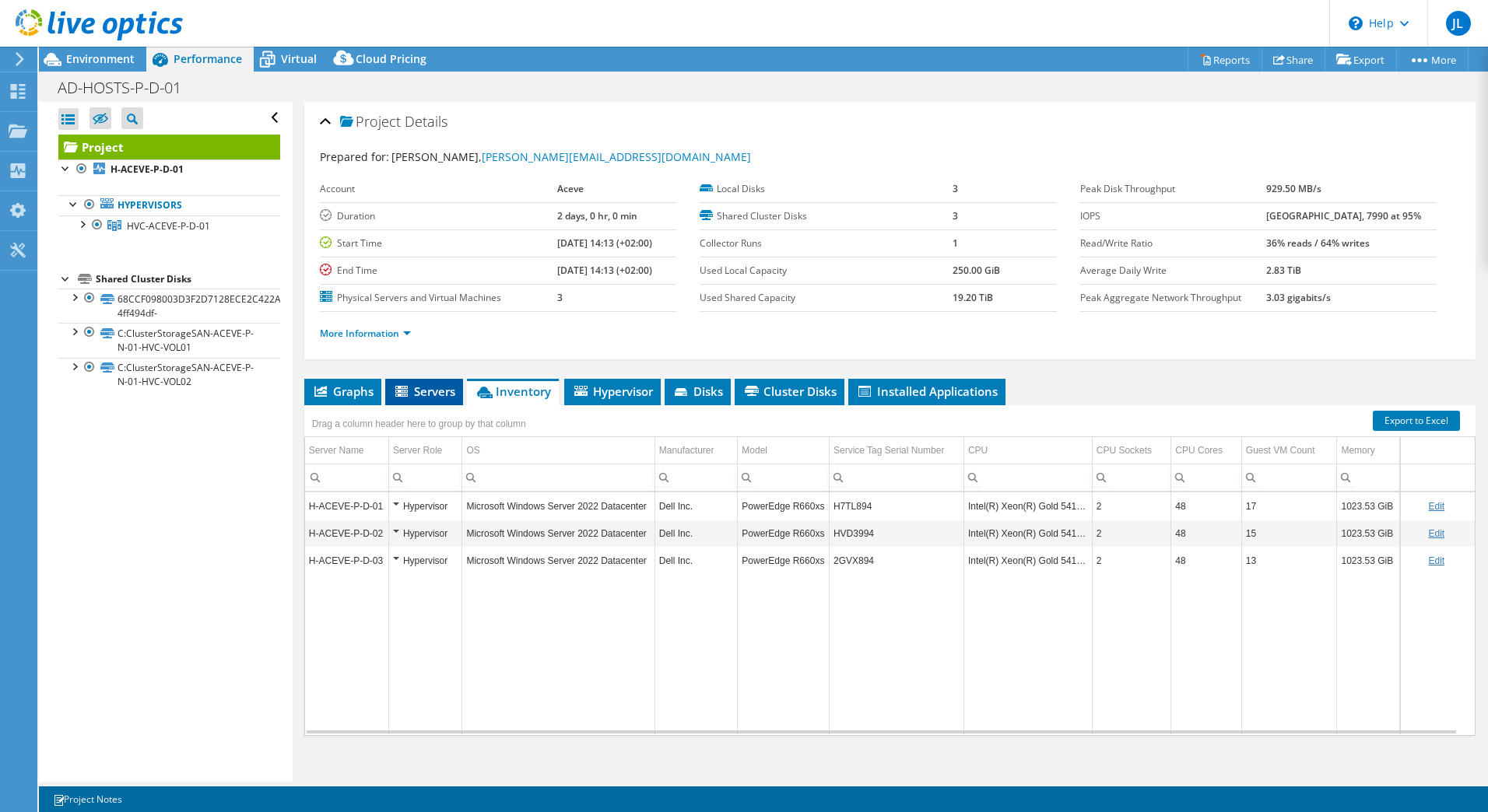
click at [435, 394] on span "Servers" at bounding box center [424, 391] width 62 height 15
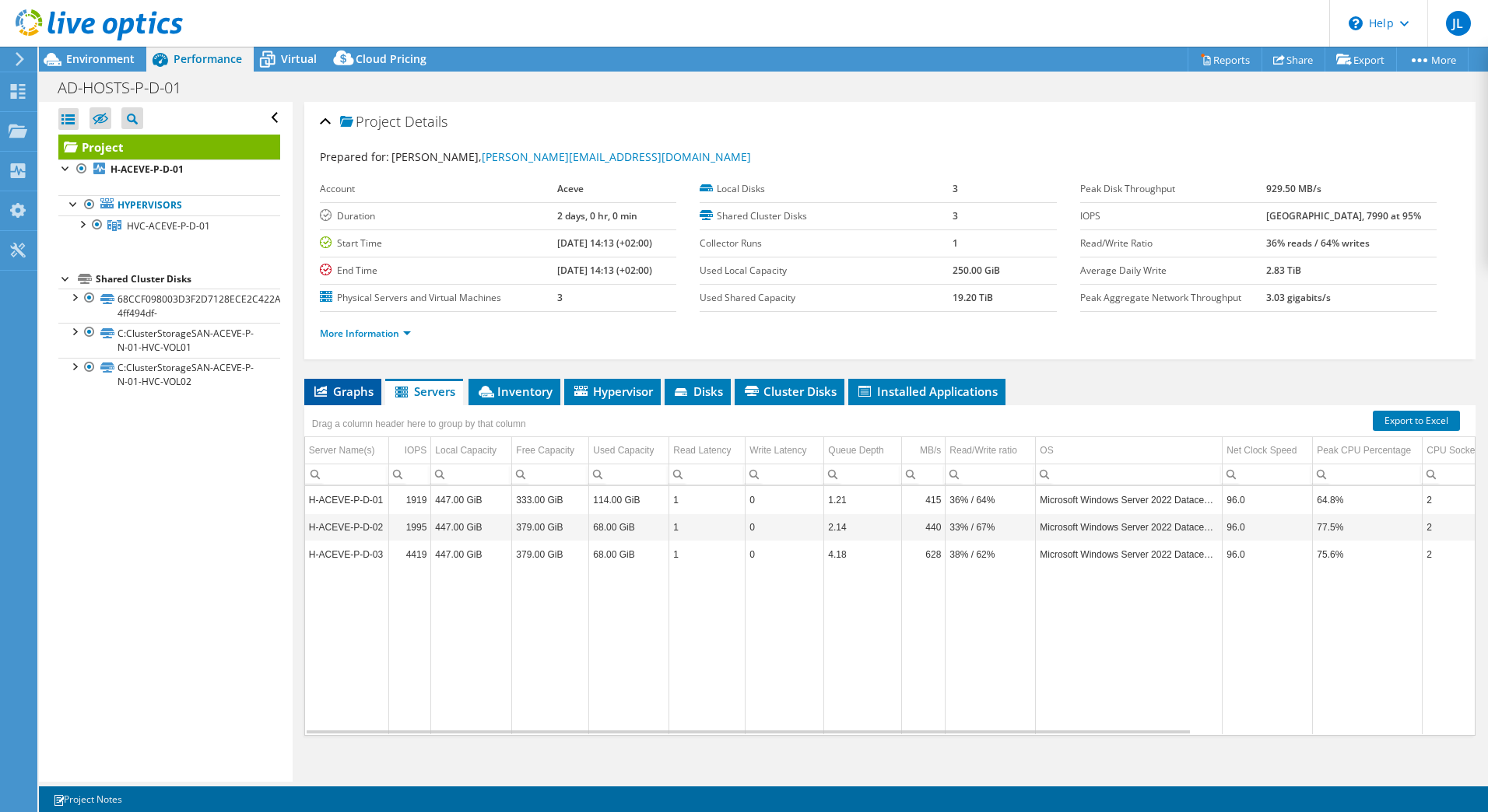
click at [350, 390] on span "Graphs" at bounding box center [343, 391] width 61 height 15
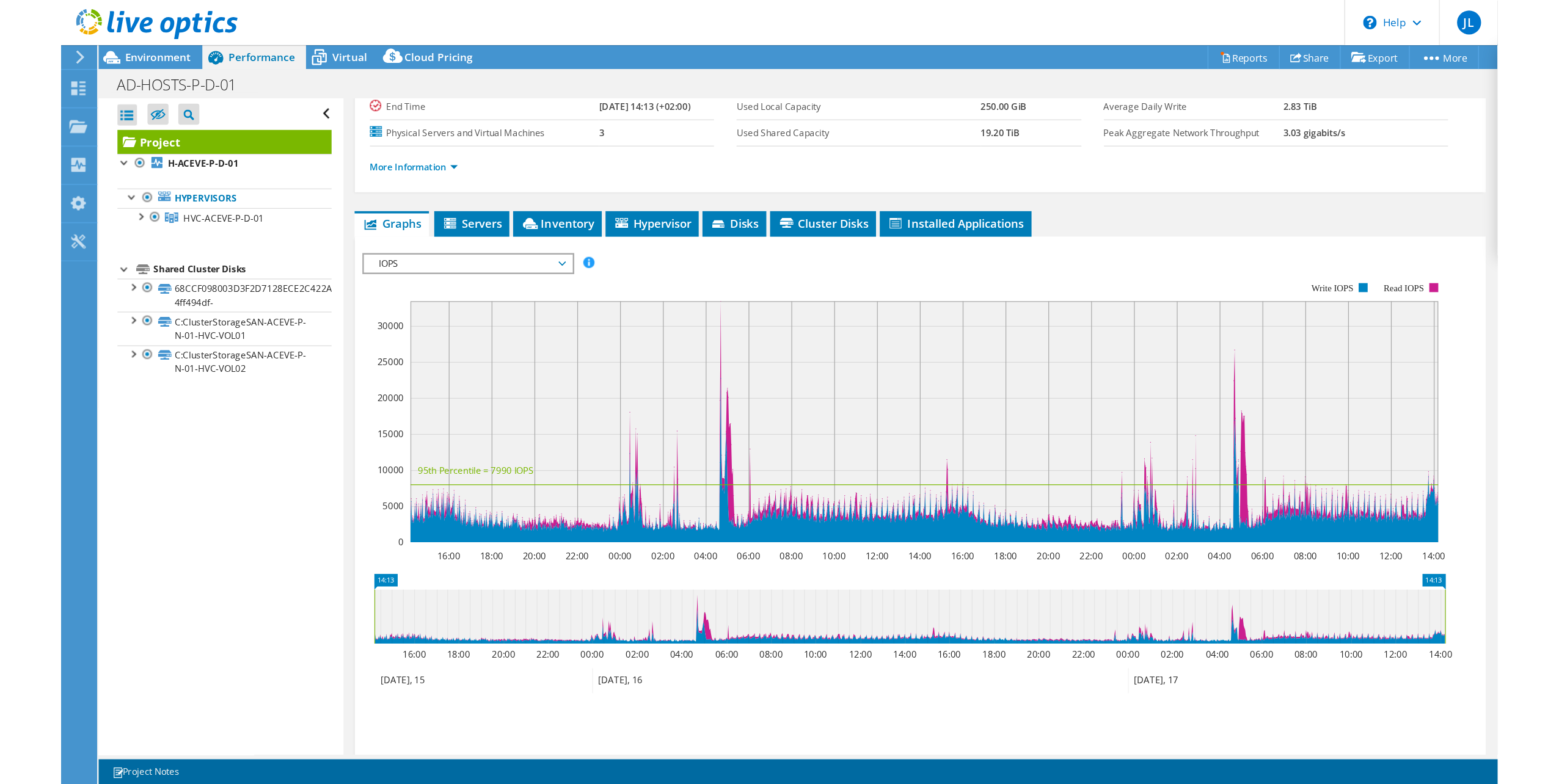
scroll to position [139, 0]
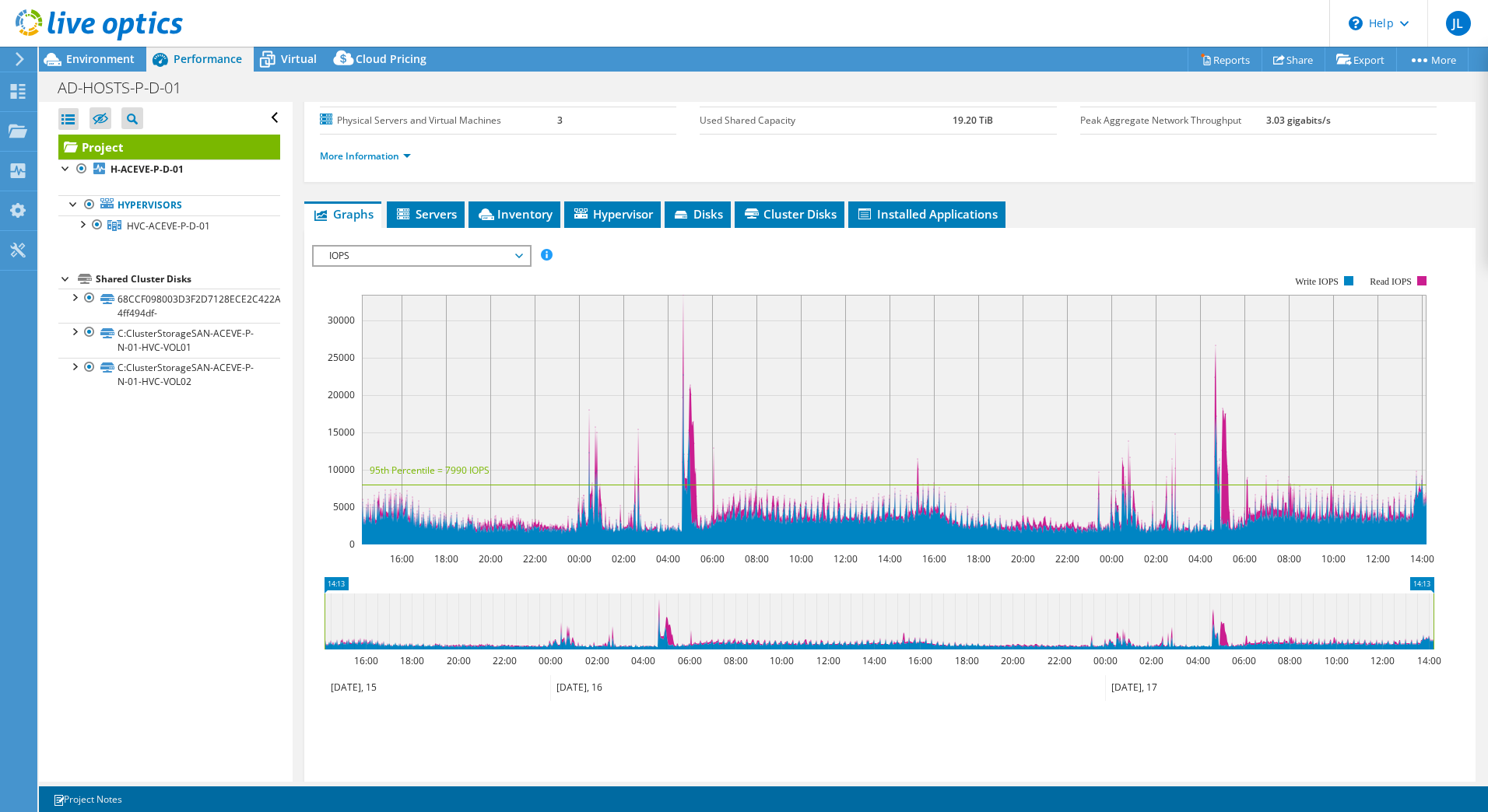
click at [598, 38] on header "JL End User [PERSON_NAME] [PERSON_NAME][EMAIL_ADDRESS][DOMAIN_NAME] Aceve My Pr…" at bounding box center [744, 23] width 1488 height 47
click at [154, 170] on b "H-ACEVE-P-D-01" at bounding box center [147, 170] width 73 height 14
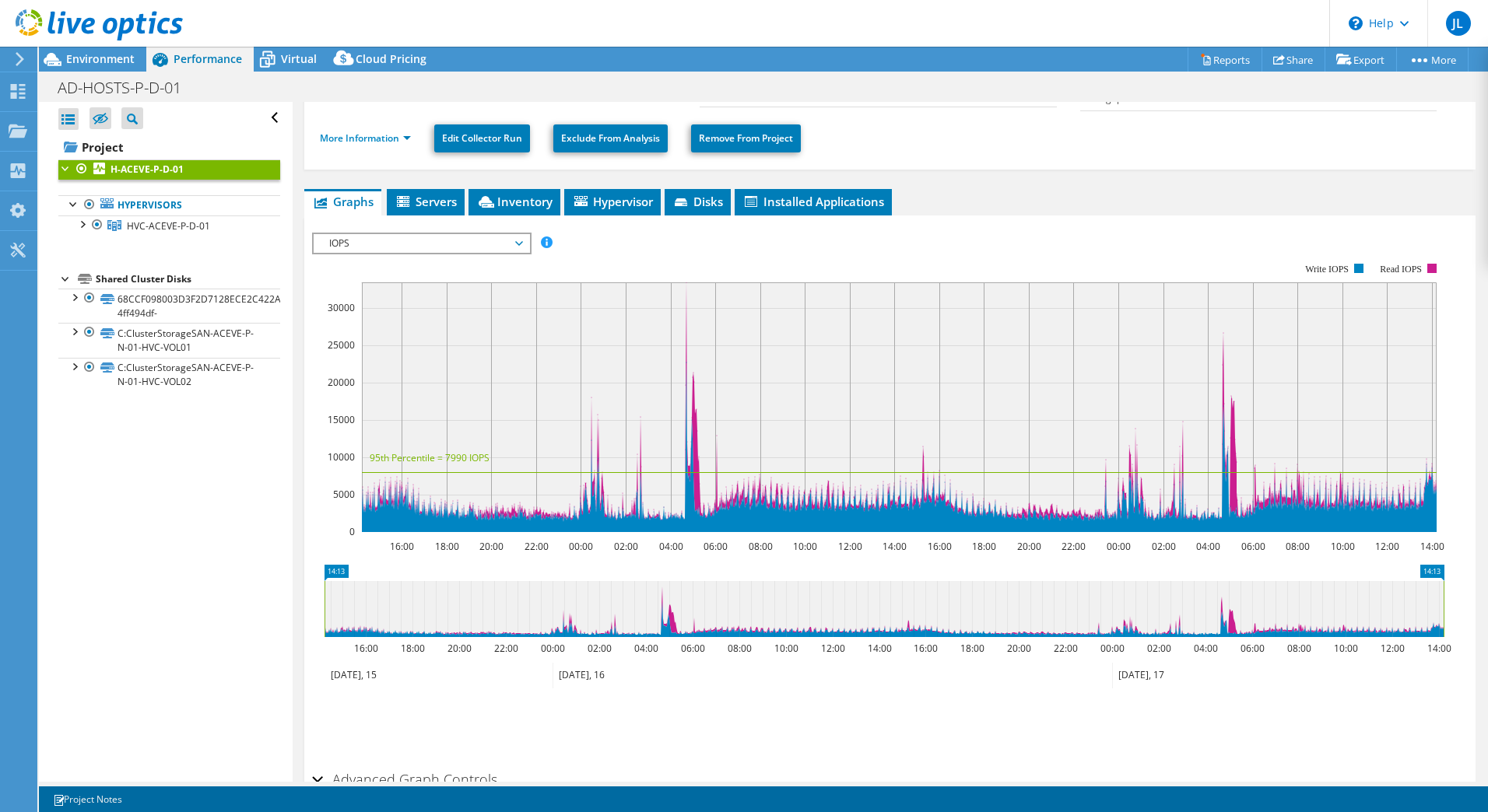
click at [1118, 34] on header "JL End User [PERSON_NAME] [PERSON_NAME][EMAIL_ADDRESS][DOMAIN_NAME] Aceve My Pr…" at bounding box center [744, 23] width 1488 height 47
click at [506, 35] on header "JL End User [PERSON_NAME] [PERSON_NAME][EMAIL_ADDRESS][DOMAIN_NAME] Aceve My Pr…" at bounding box center [744, 23] width 1488 height 47
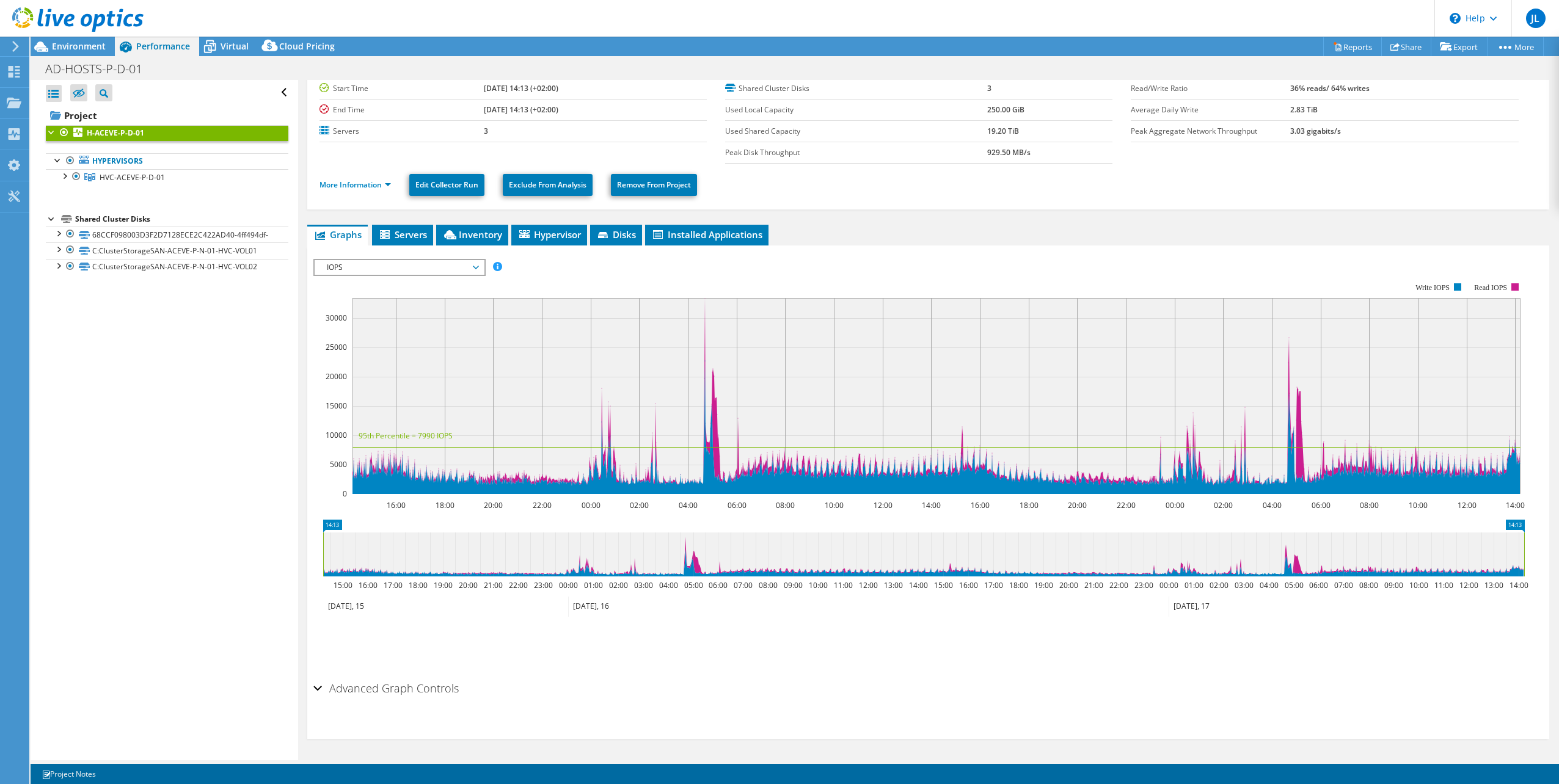
scroll to position [0, 0]
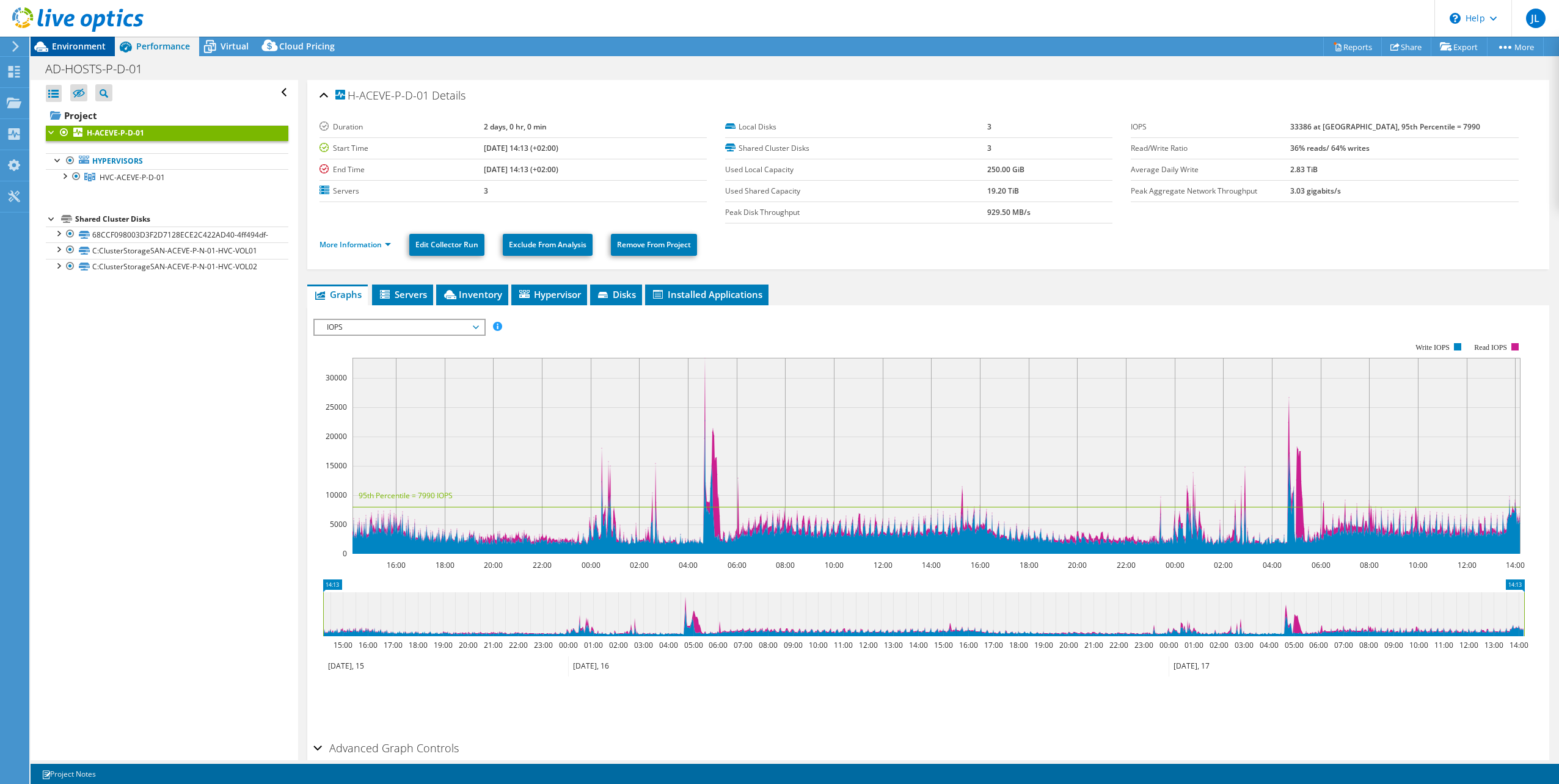
click at [68, 51] on span "Environment" at bounding box center [79, 45] width 54 height 11
